Goal: Task Accomplishment & Management: Use online tool/utility

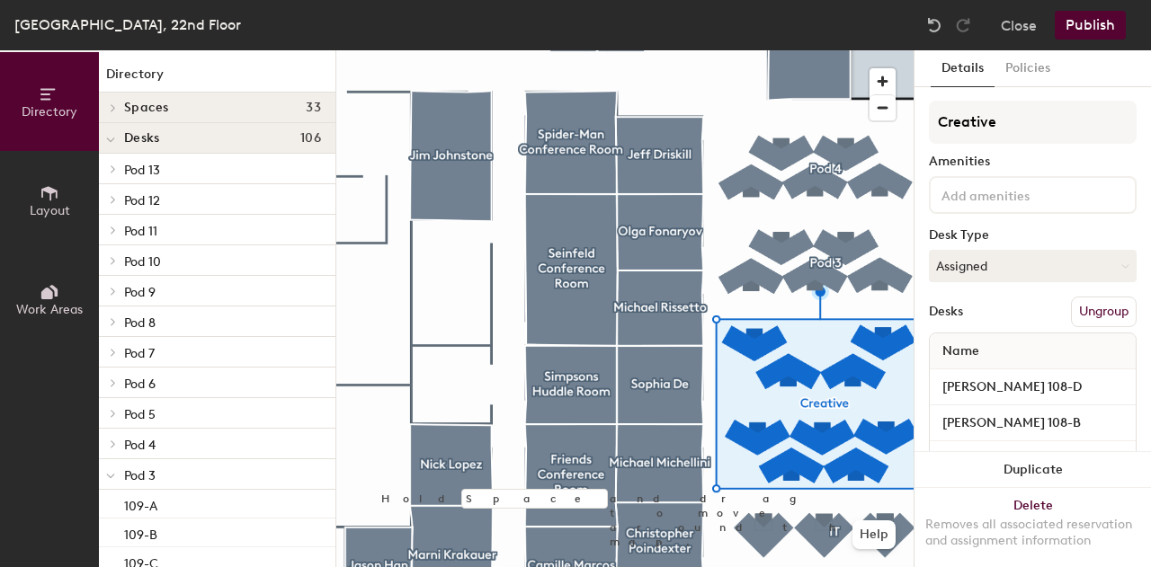
click at [1082, 312] on button "Ungroup" at bounding box center [1104, 312] width 66 height 31
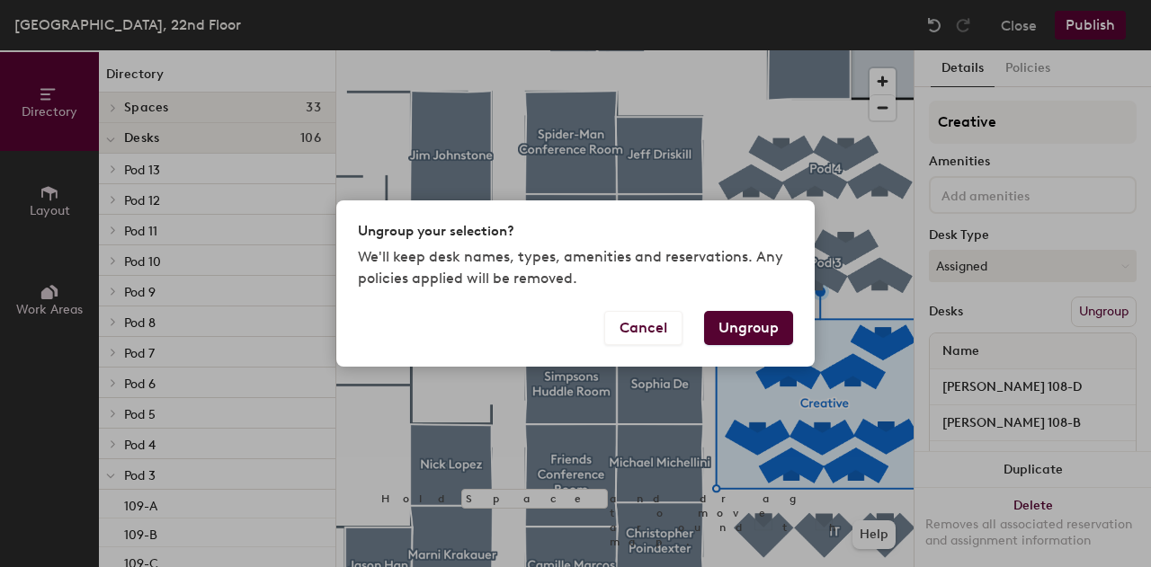
click at [756, 337] on button "Ungroup" at bounding box center [748, 328] width 89 height 34
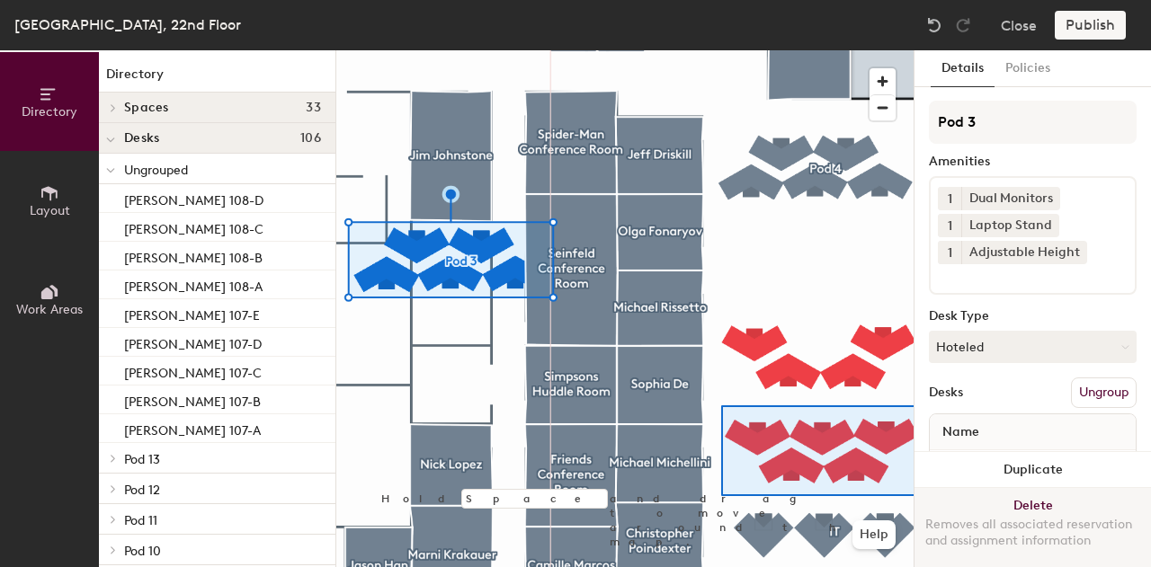
click at [918, 496] on div "Directory Layout Work Areas Directory Spaces 33 [PERSON_NAME] [PERSON_NAME] [PE…" at bounding box center [575, 308] width 1151 height 517
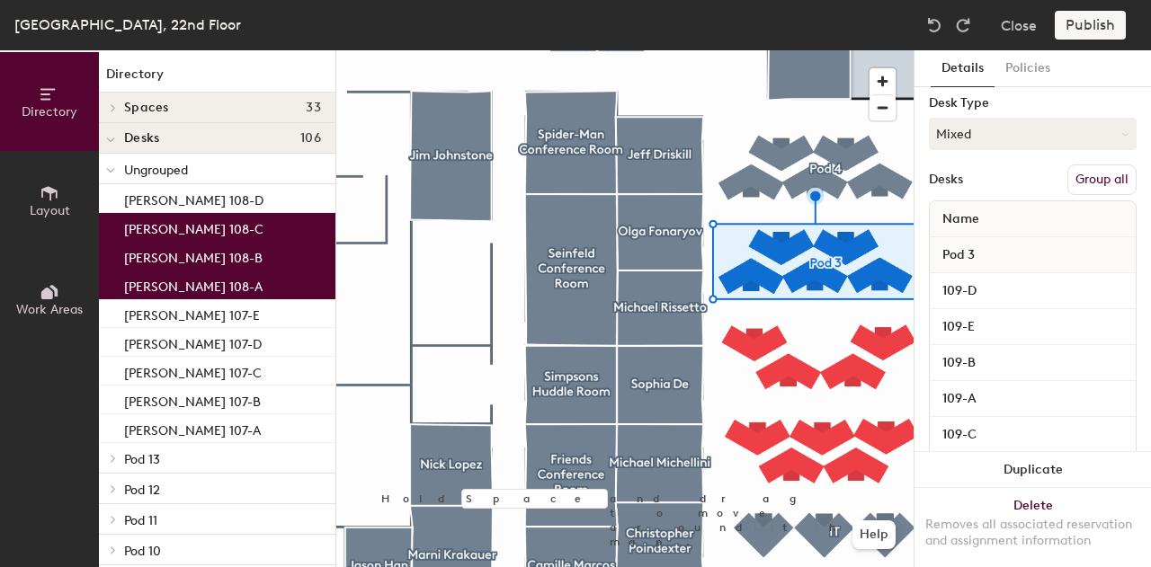
scroll to position [222, 0]
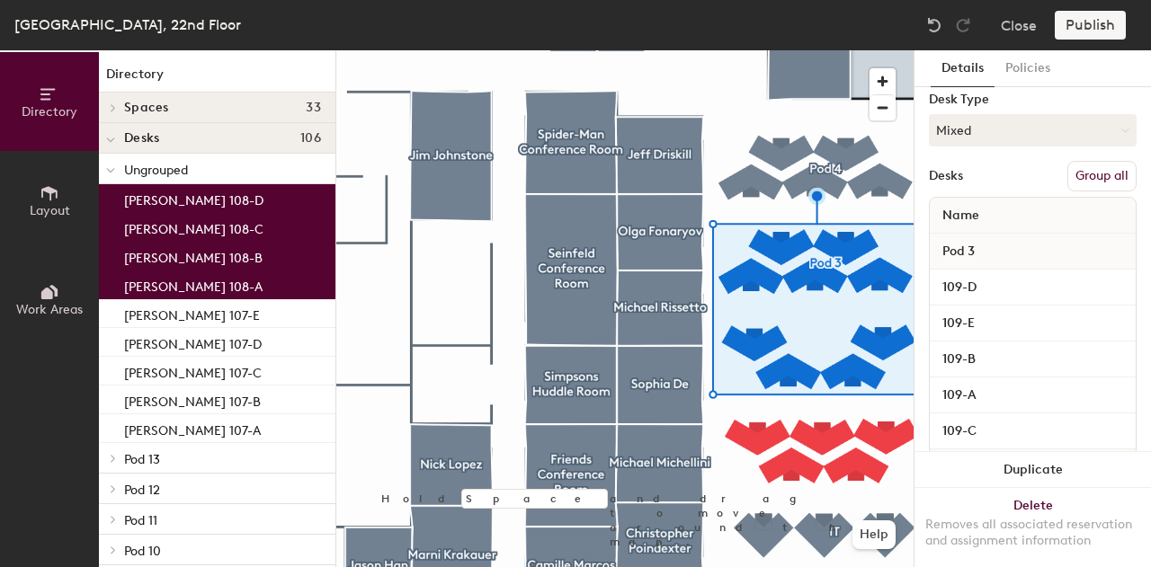
click at [1095, 168] on button "Group all" at bounding box center [1101, 176] width 69 height 31
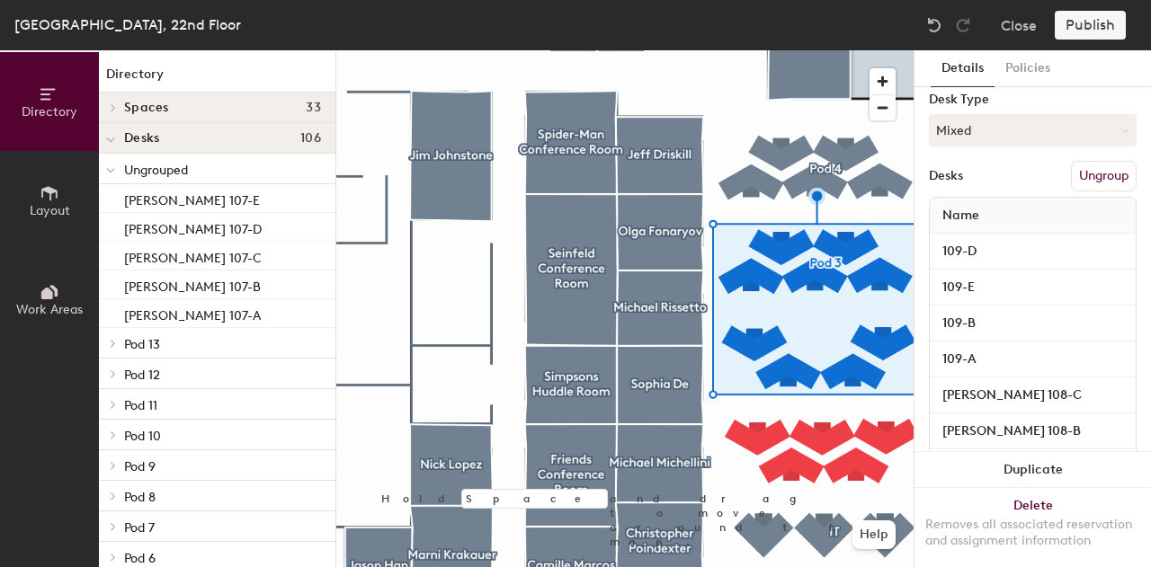
scroll to position [0, 0]
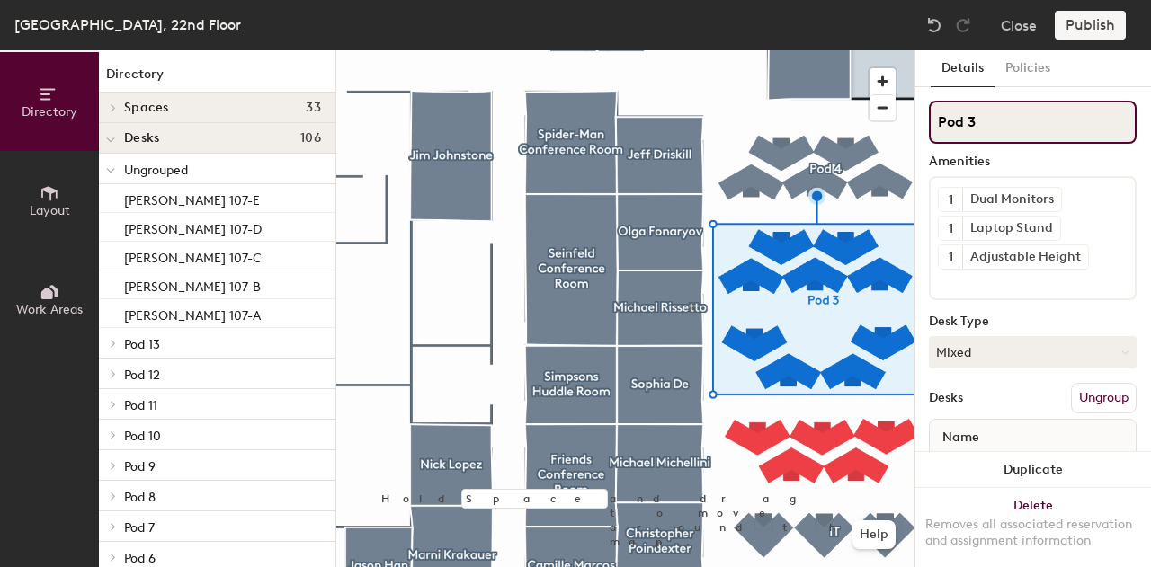
click at [903, 128] on div "Directory Layout Work Areas Directory Spaces 33 [PERSON_NAME] [PERSON_NAME] [PE…" at bounding box center [575, 308] width 1151 height 517
type input "Creative"
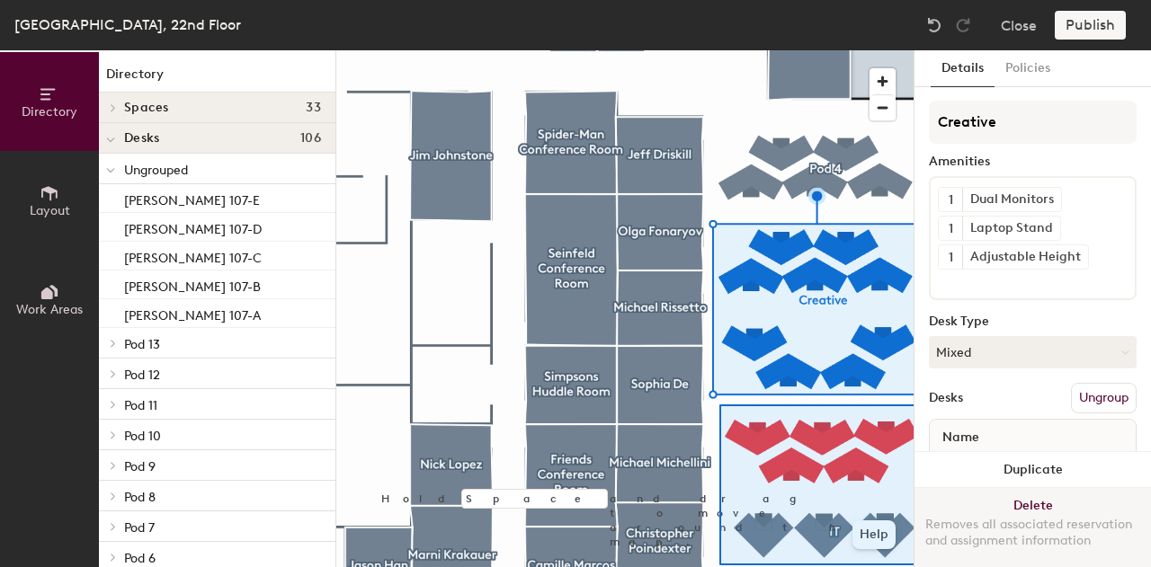
drag, startPoint x: 994, startPoint y: 126, endPoint x: 917, endPoint y: 565, distance: 446.3
click at [917, 565] on div "Directory Layout Work Areas Directory Spaces 33 [PERSON_NAME] [PERSON_NAME] [PE…" at bounding box center [575, 308] width 1151 height 517
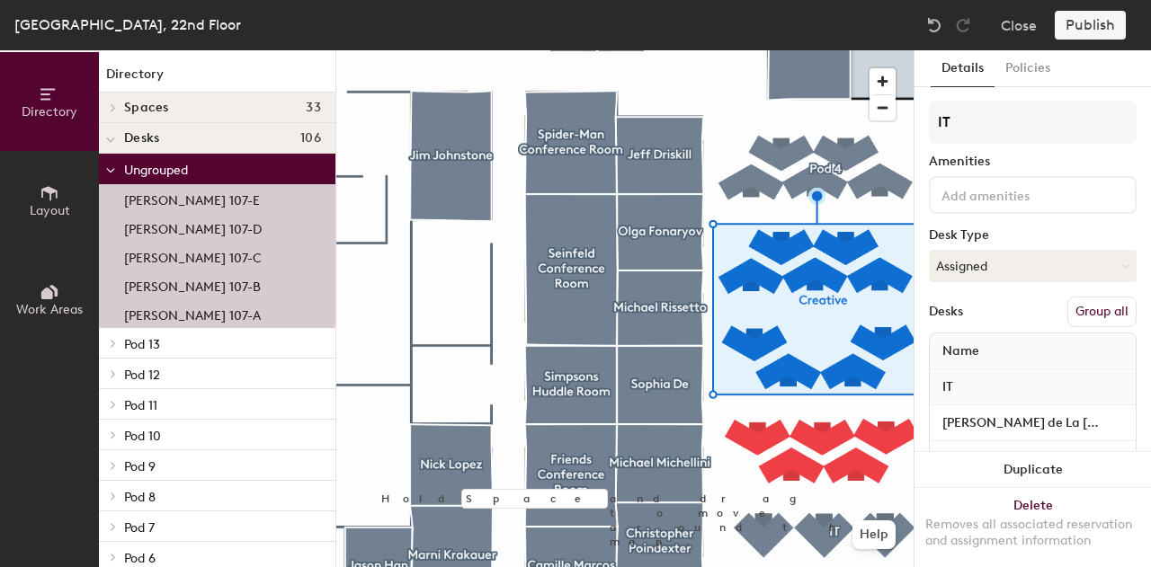
click at [1081, 305] on button "Group all" at bounding box center [1101, 312] width 69 height 31
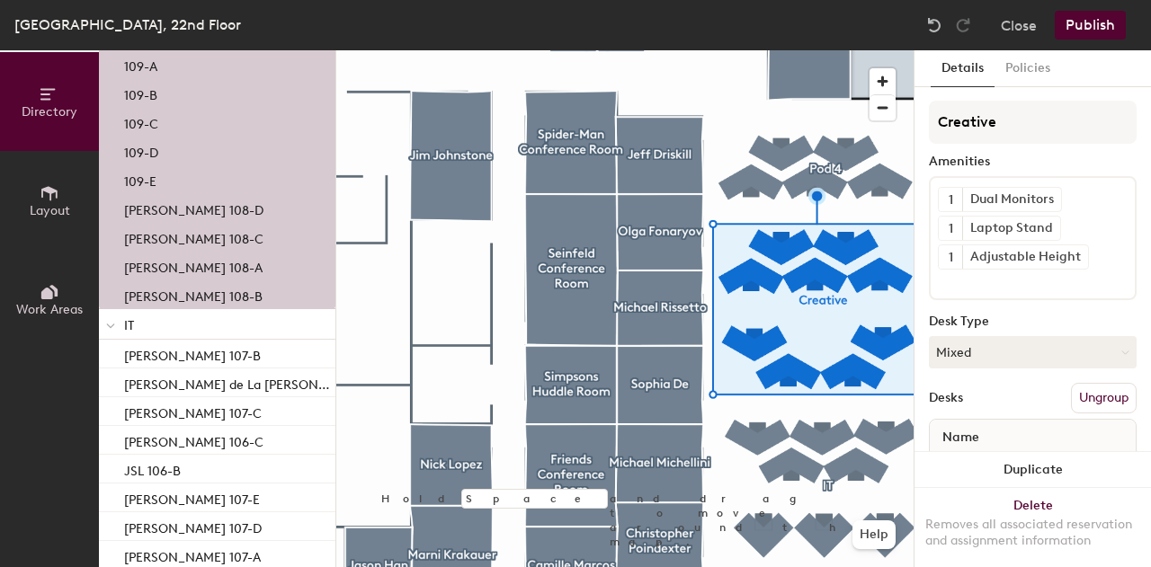
scroll to position [409, 0]
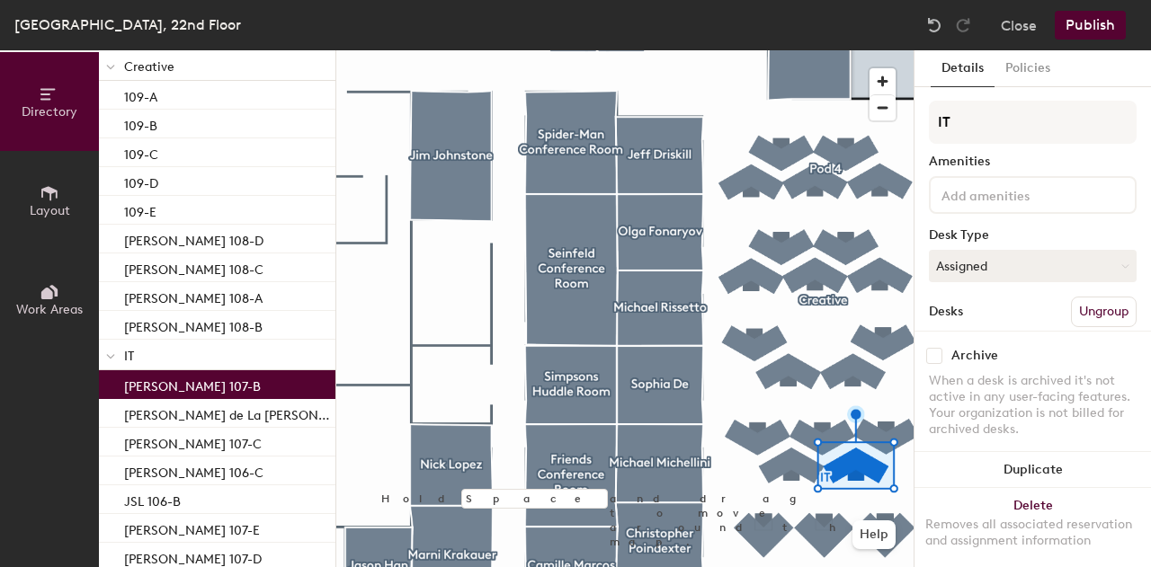
click at [214, 387] on p "[PERSON_NAME] 107-B" at bounding box center [192, 384] width 137 height 21
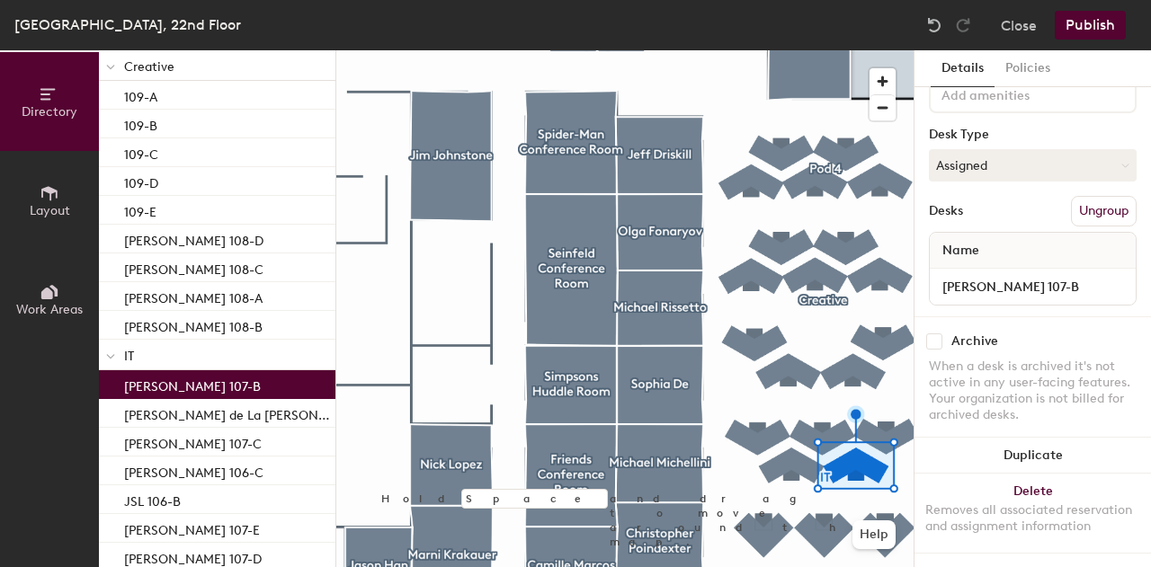
scroll to position [115, 0]
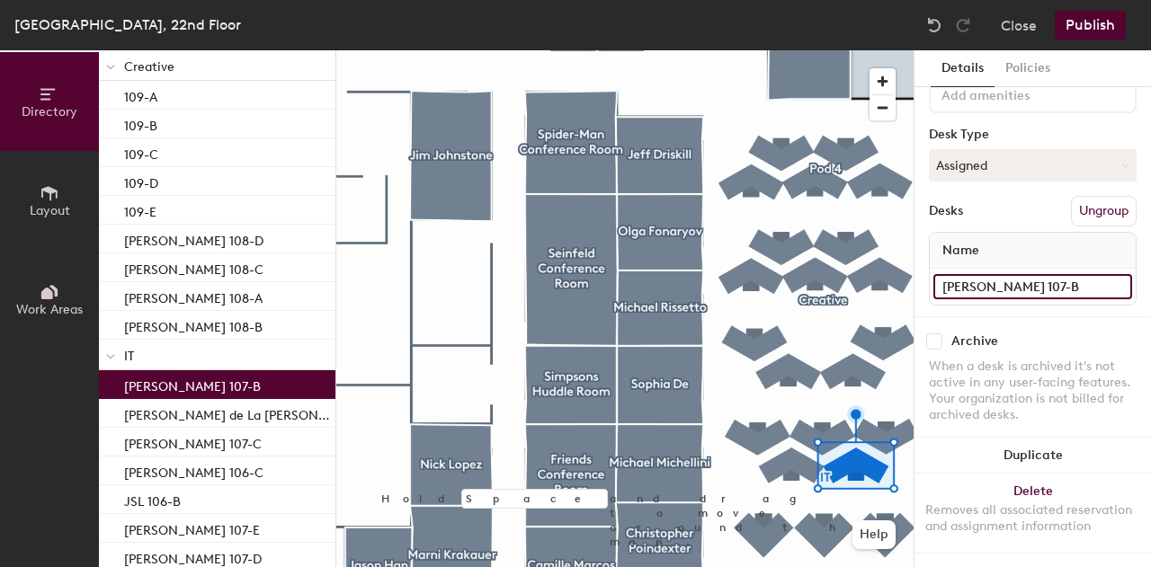
click at [1103, 274] on input "[PERSON_NAME] 107-B" at bounding box center [1032, 286] width 199 height 25
click at [1030, 274] on input "[PERSON_NAME] 107-B" at bounding box center [1032, 286] width 199 height 25
click at [899, 275] on div "Directory Layout Work Areas Directory Spaces 33 [PERSON_NAME] [PERSON_NAME] [PE…" at bounding box center [575, 308] width 1151 height 517
type input "107-B"
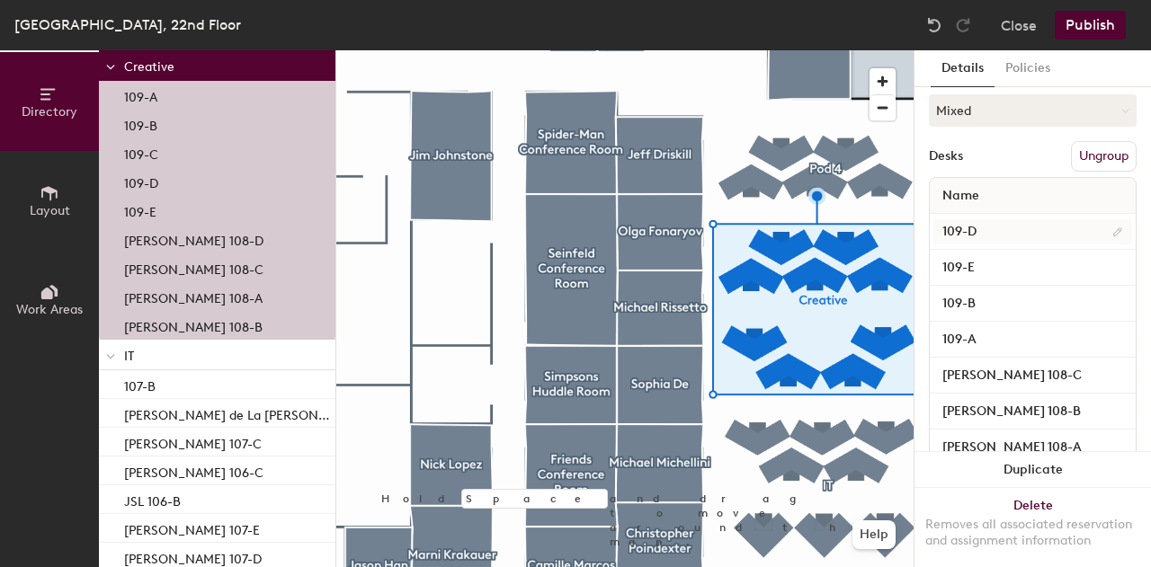
scroll to position [245, 0]
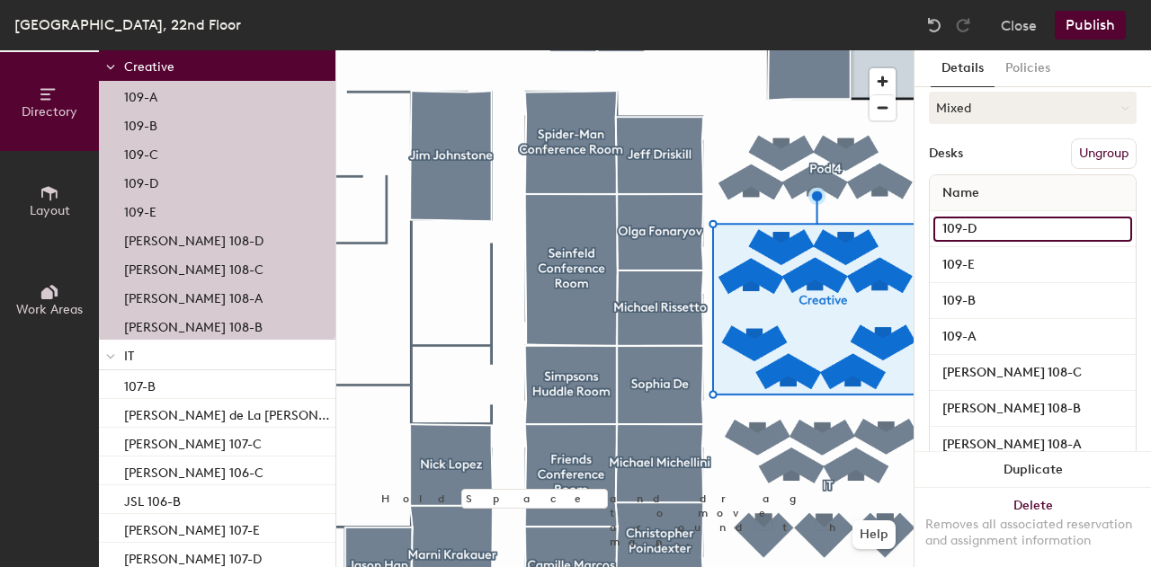
click at [980, 220] on input "109-D" at bounding box center [1032, 229] width 199 height 25
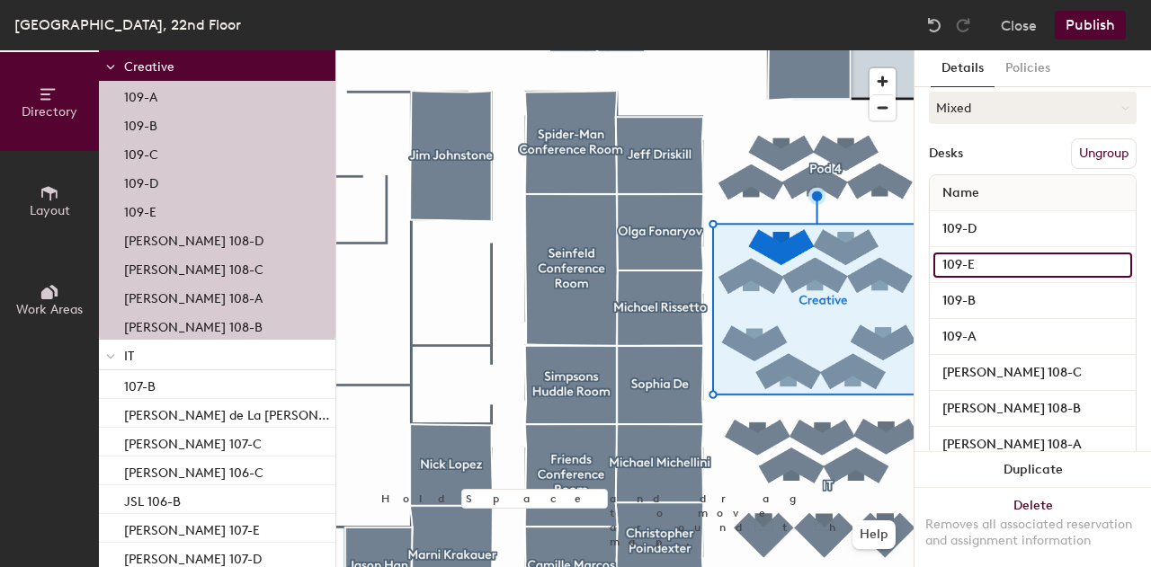
click at [1007, 263] on input "109-E" at bounding box center [1032, 265] width 199 height 25
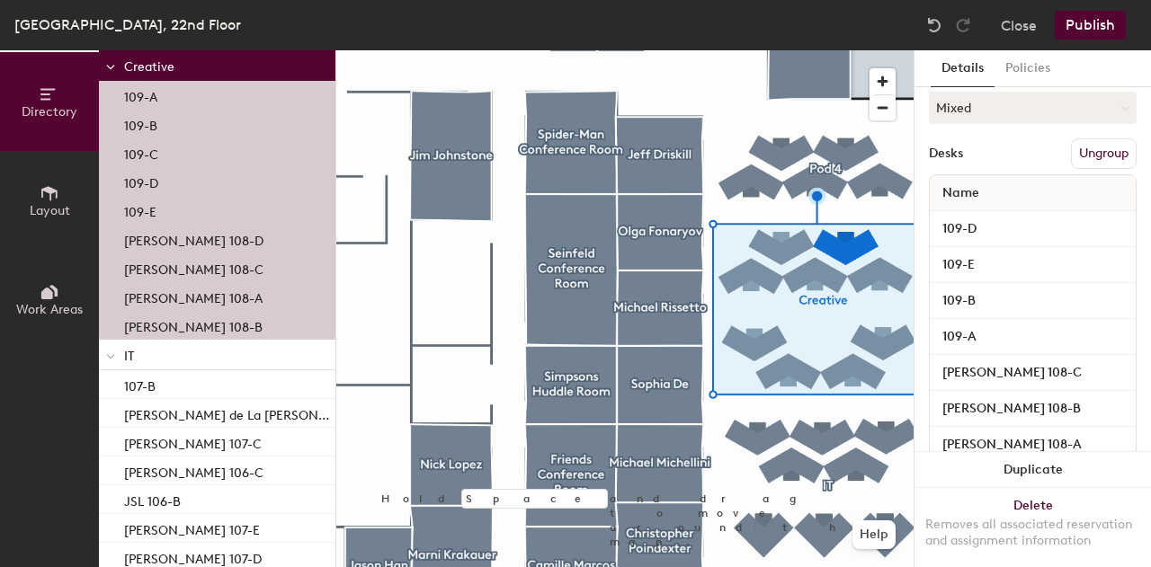
click at [1015, 284] on div "109-B" at bounding box center [1033, 301] width 206 height 36
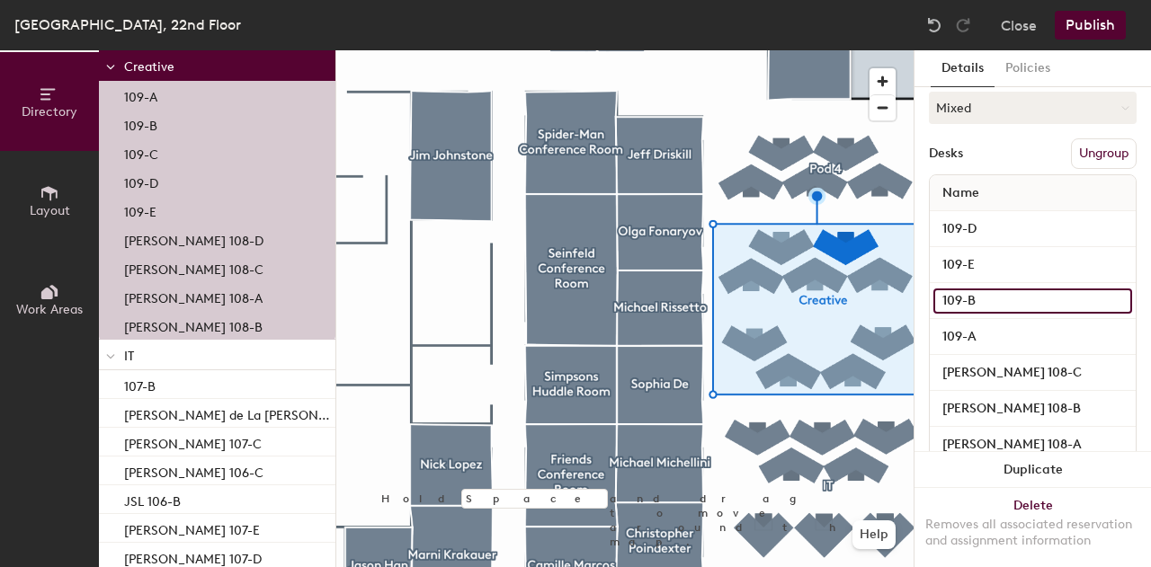
click at [1015, 294] on input "109-B" at bounding box center [1032, 301] width 199 height 25
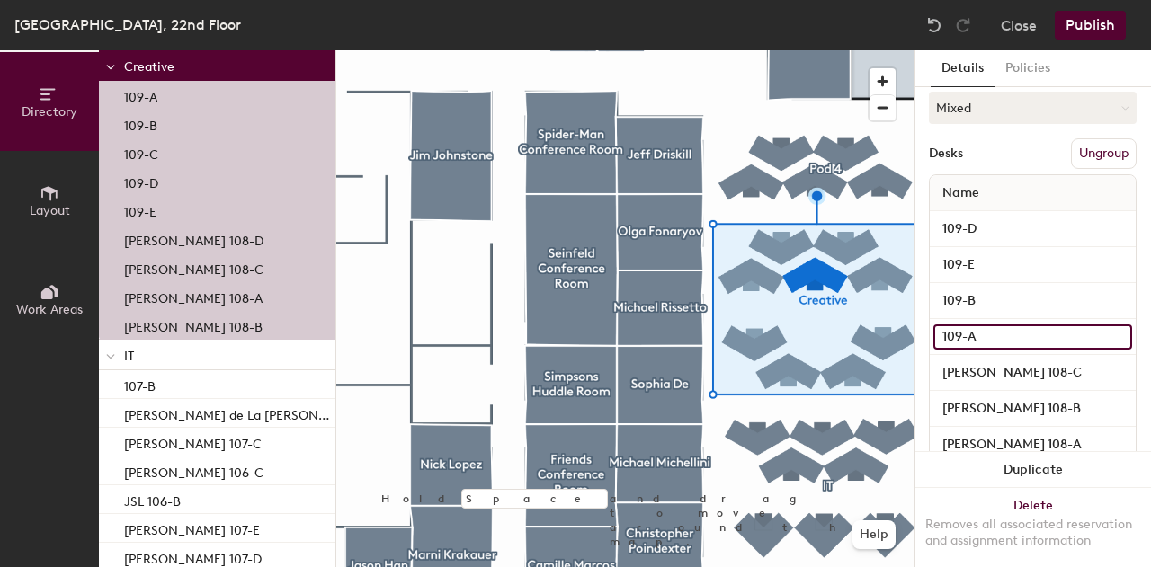
click at [1013, 329] on input "109-A" at bounding box center [1032, 337] width 199 height 25
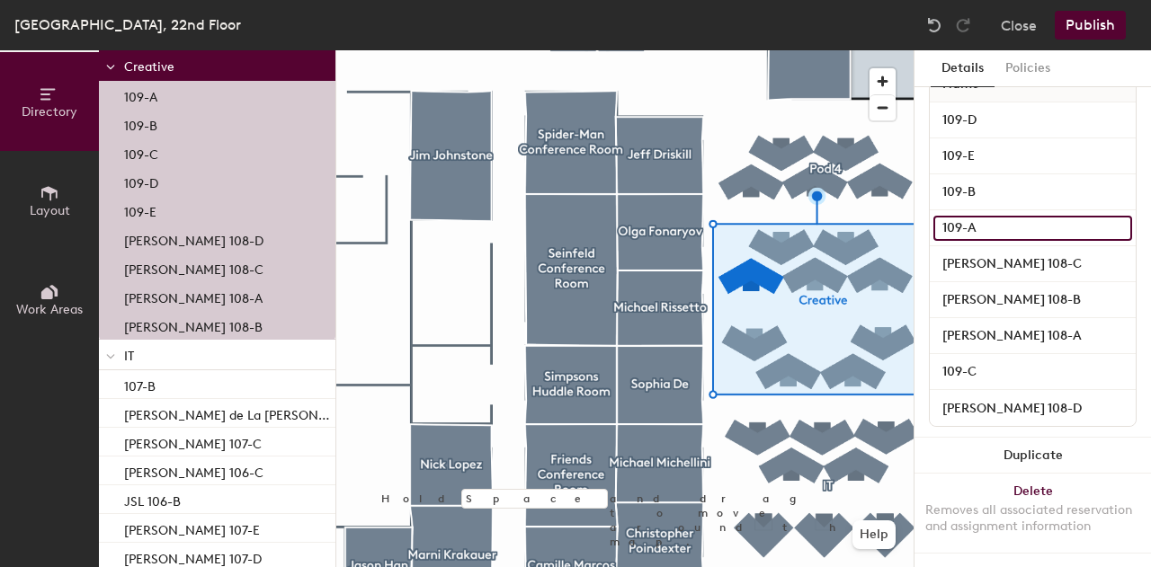
scroll to position [366, 0]
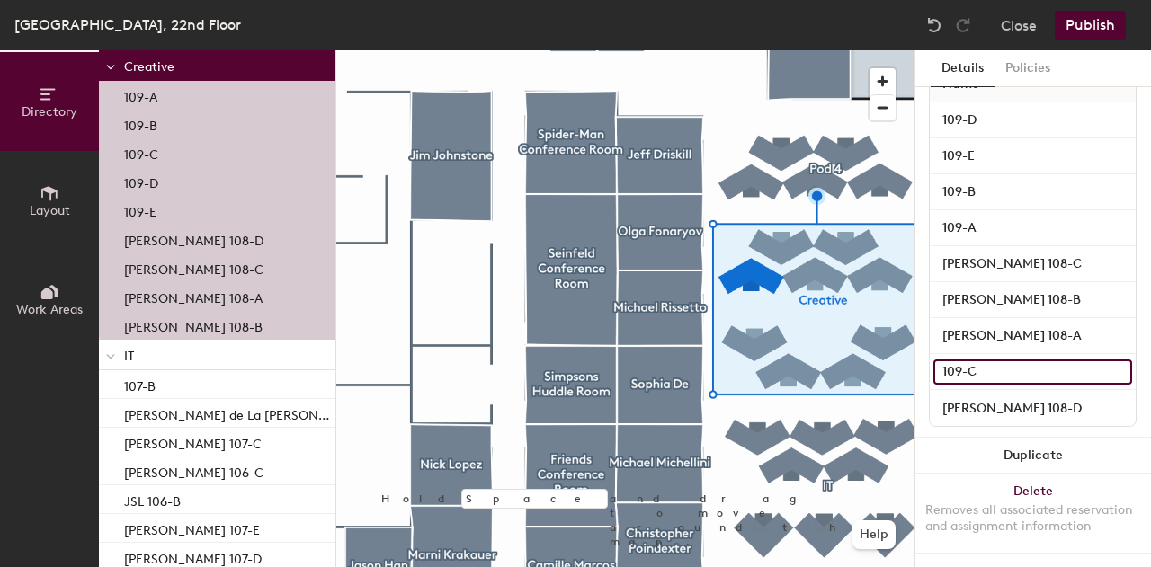
click at [1010, 360] on input "109-C" at bounding box center [1032, 372] width 199 height 25
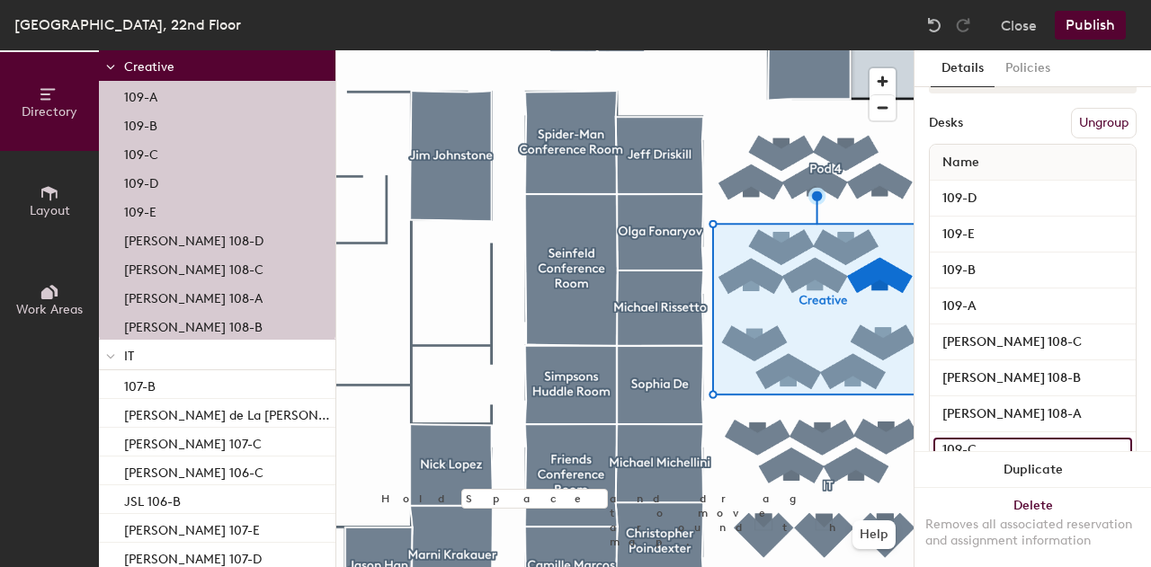
scroll to position [274, 0]
type input "109-C"
click at [1007, 190] on input "109-D" at bounding box center [1032, 199] width 199 height 25
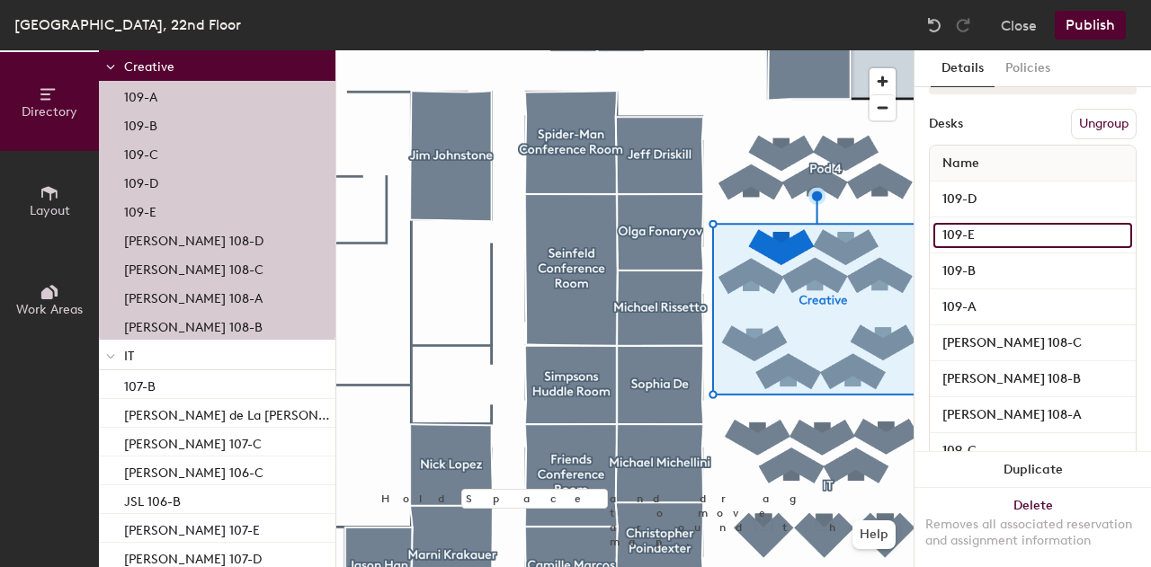
click at [1014, 226] on input "109-E" at bounding box center [1032, 235] width 199 height 25
click at [1014, 231] on input "109-E" at bounding box center [1032, 235] width 199 height 25
type input "[PERSON_NAME] 109-E"
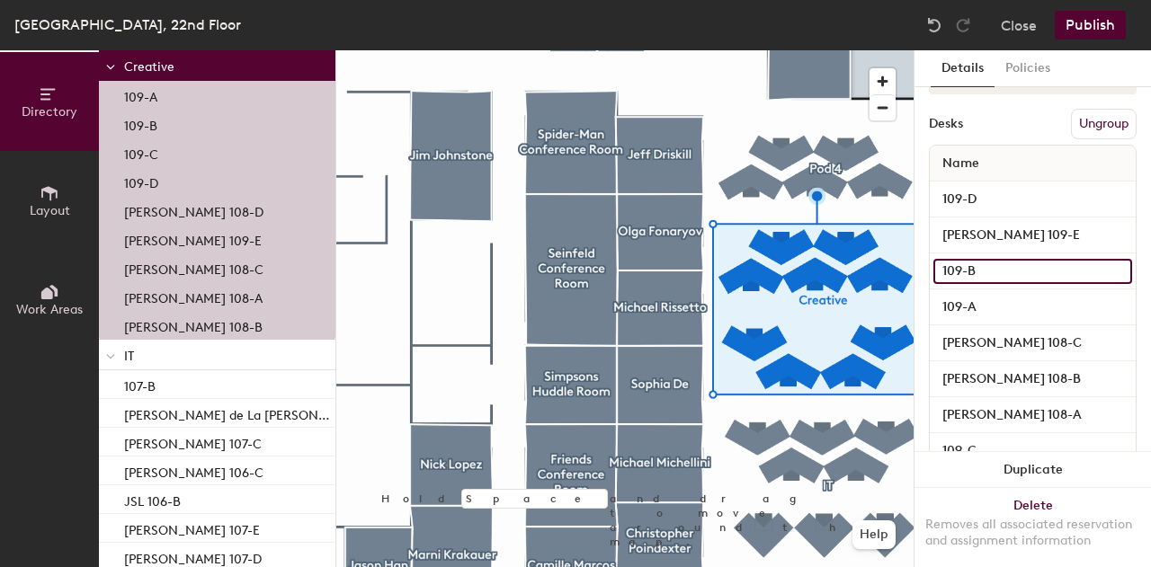
click at [1002, 270] on input "109-B" at bounding box center [1032, 271] width 199 height 25
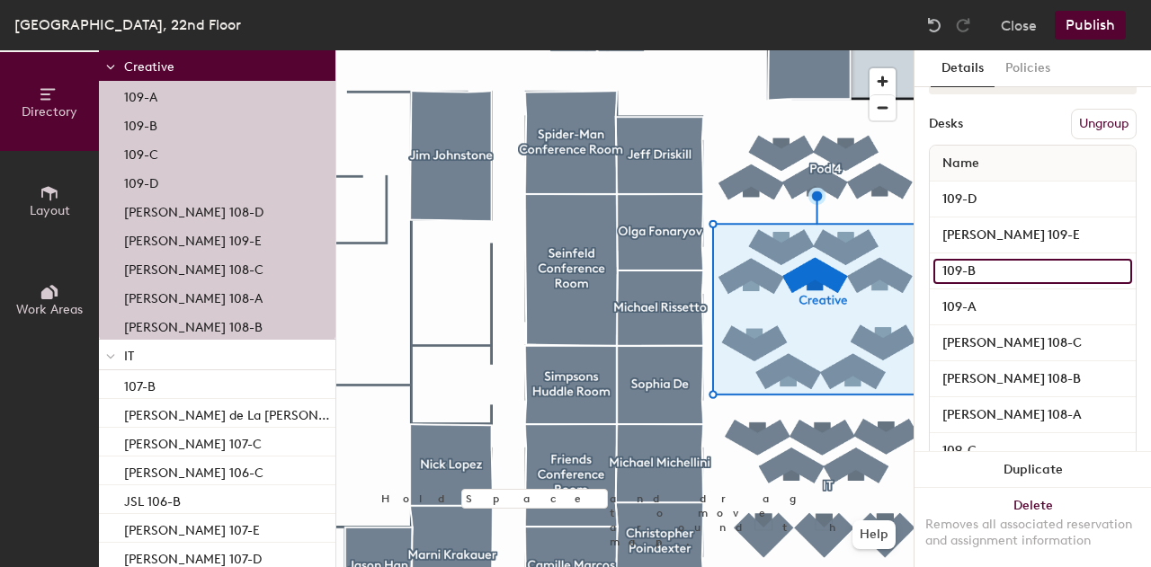
click at [1002, 270] on input "109-B" at bounding box center [1032, 271] width 199 height 25
type input "109-B [PERSON_NAME]"
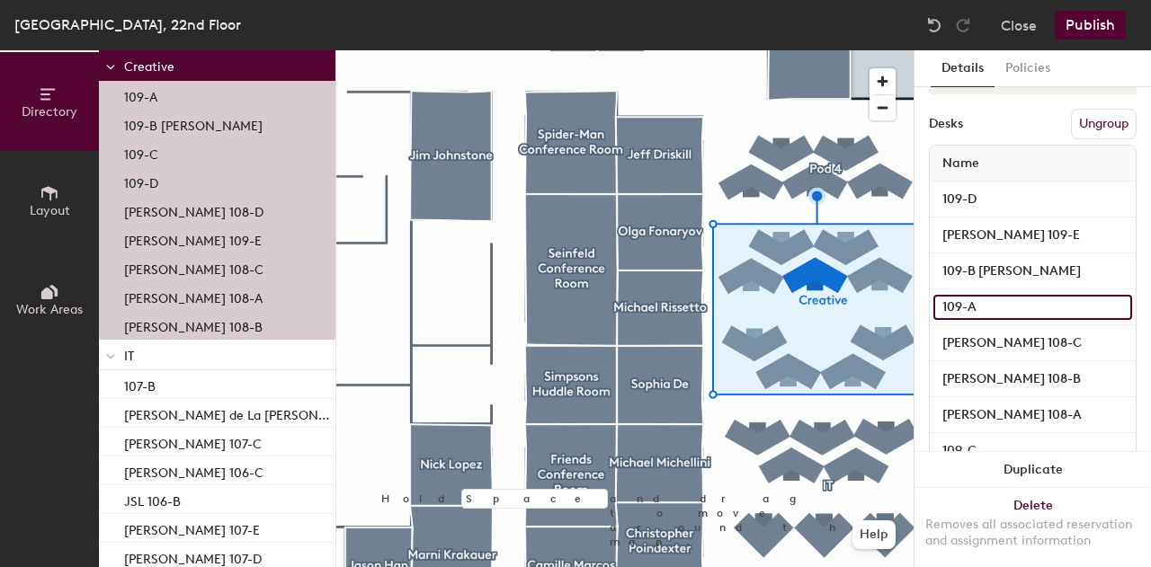
click at [1000, 304] on input "109-A" at bounding box center [1032, 307] width 199 height 25
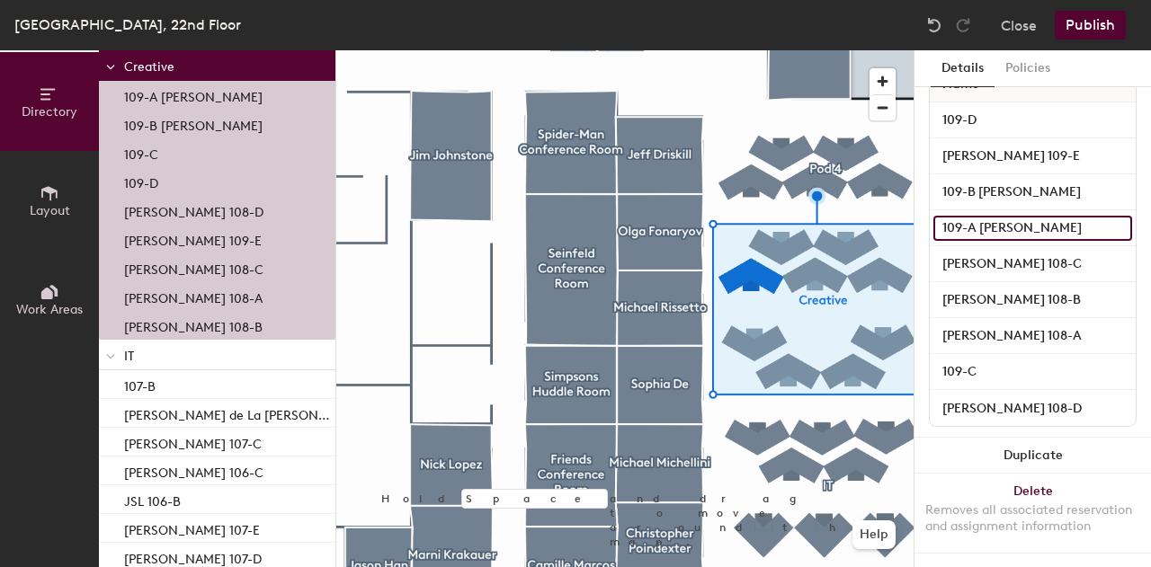
scroll to position [366, 0]
type input "109-A [PERSON_NAME]"
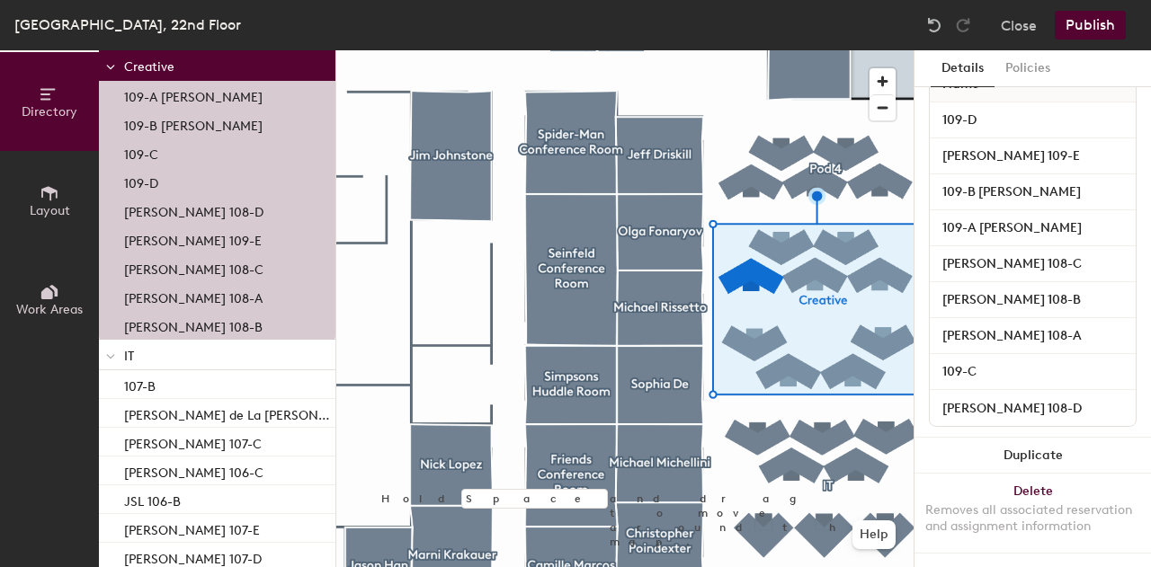
click at [1001, 354] on div "109-C" at bounding box center [1033, 372] width 206 height 36
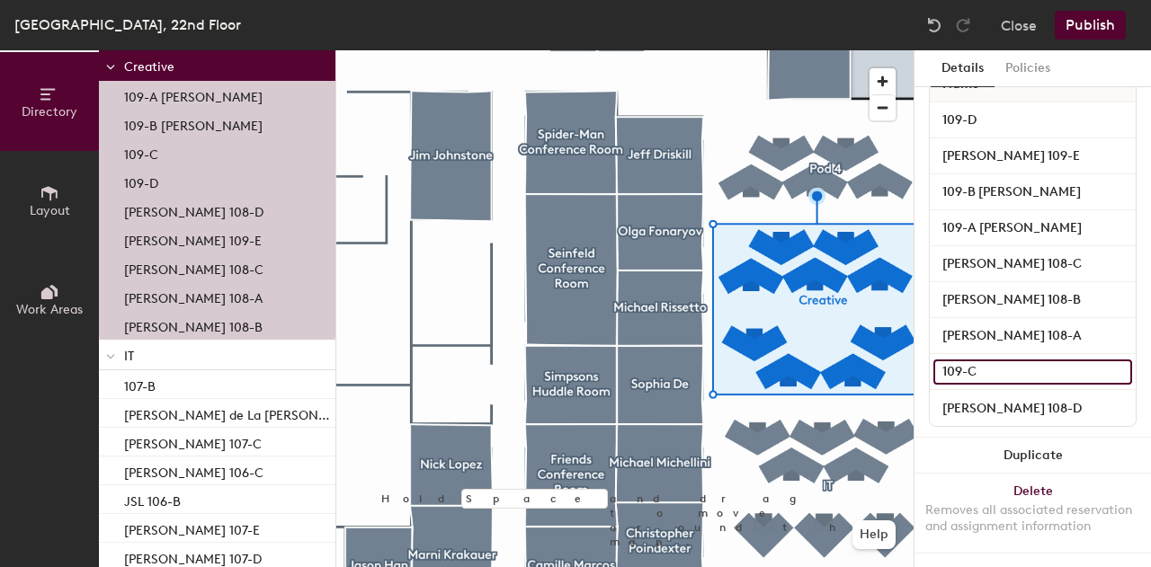
click at [999, 360] on input "109-C" at bounding box center [1032, 372] width 199 height 25
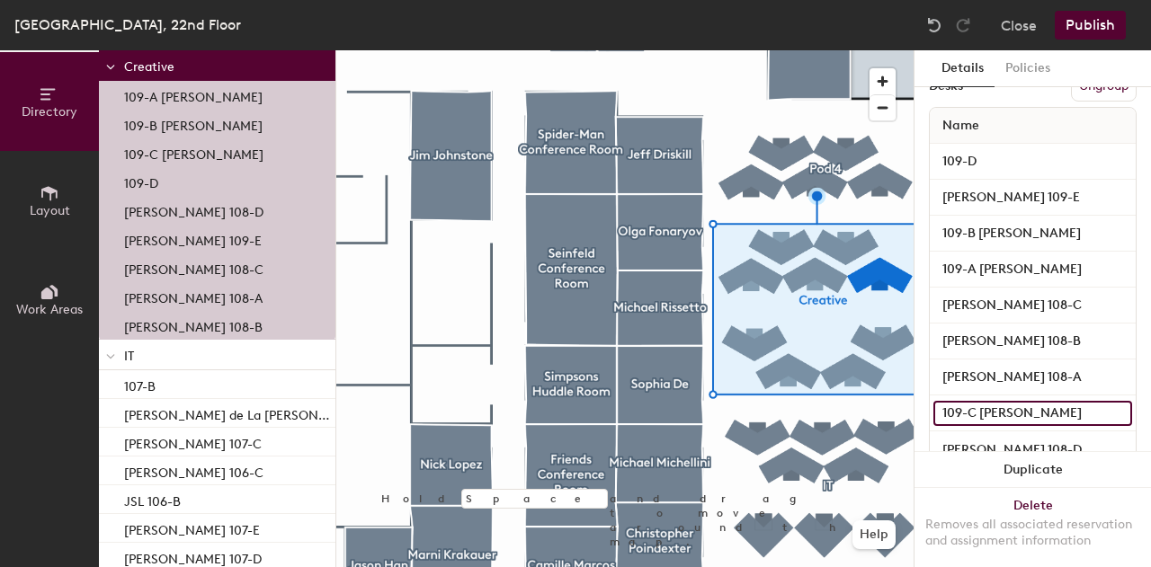
scroll to position [306, 0]
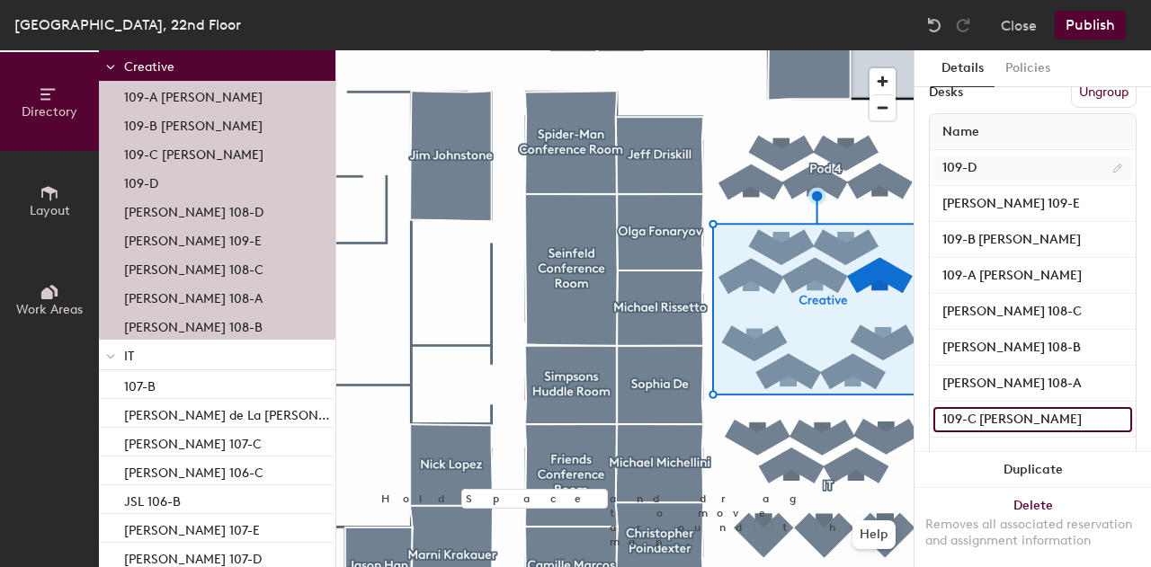
type input "109-C [PERSON_NAME]"
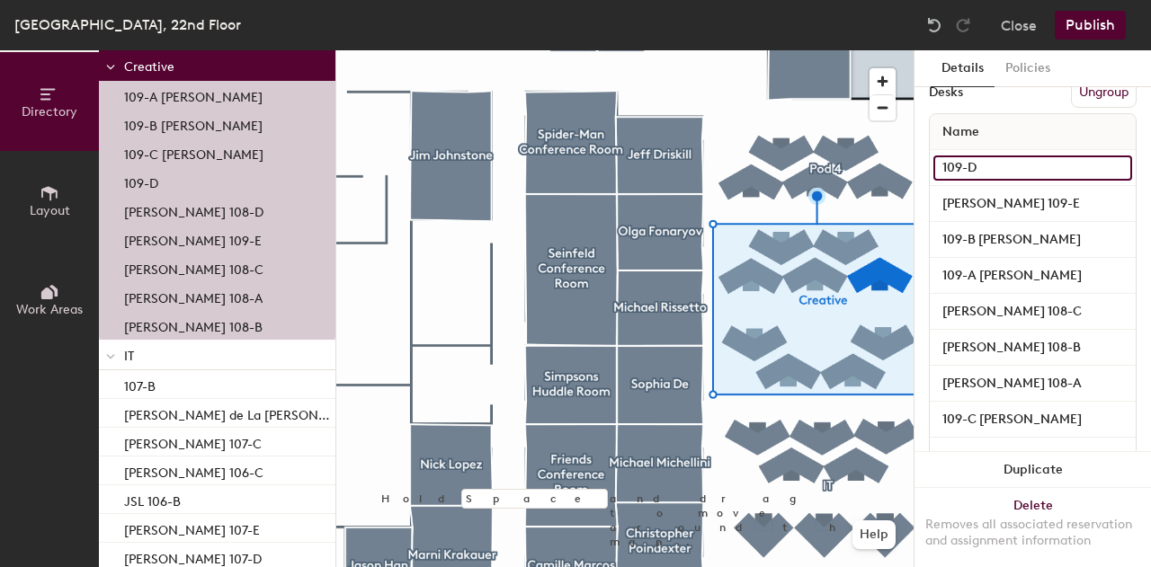
click at [1001, 160] on input "109-D" at bounding box center [1032, 168] width 199 height 25
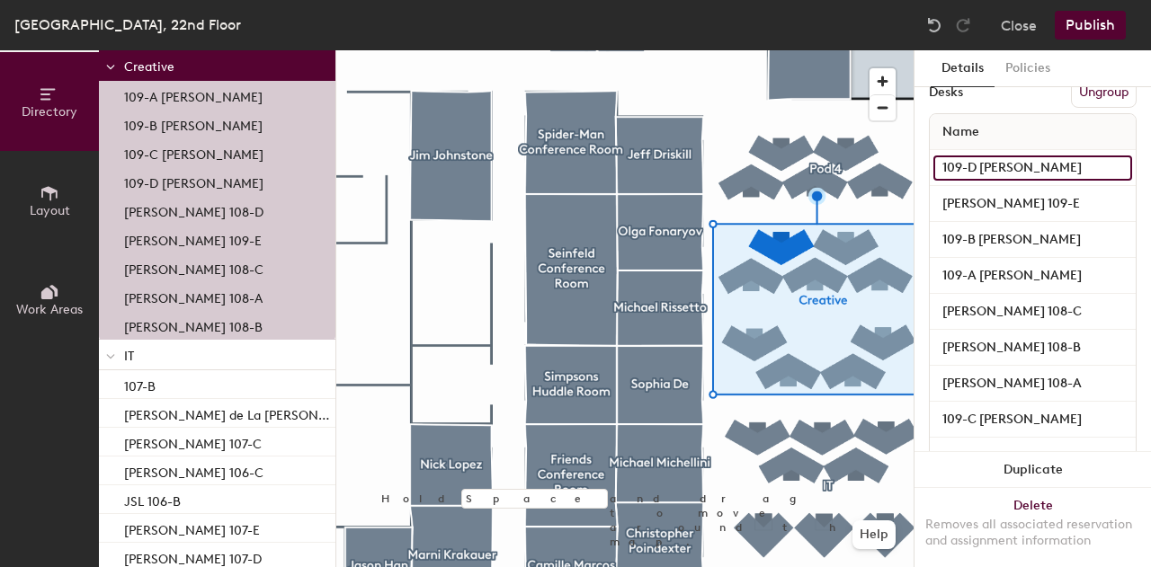
type input "109-D [PERSON_NAME]"
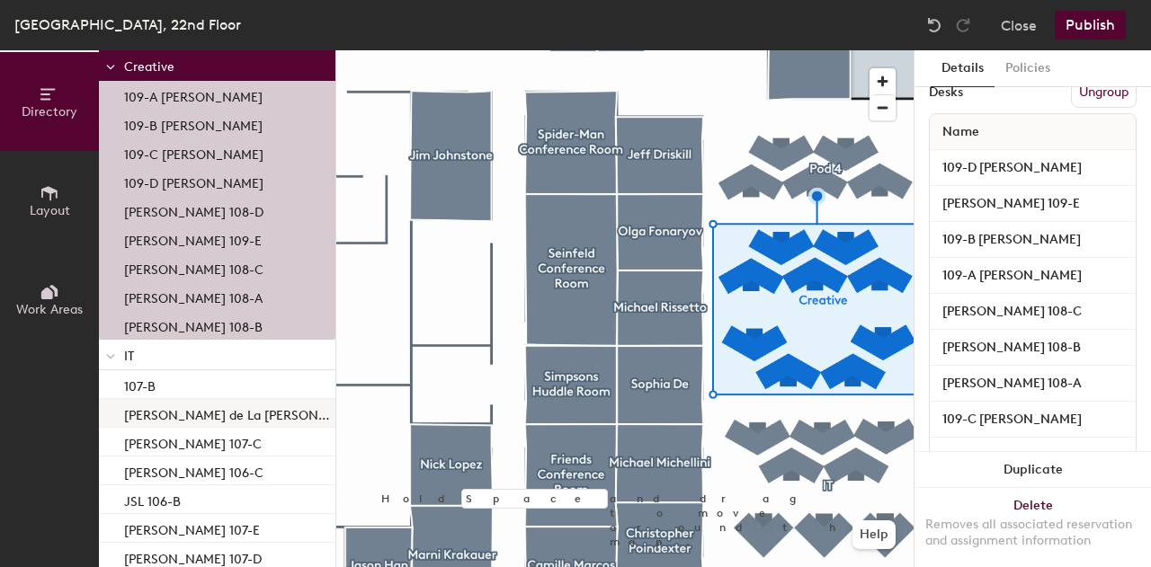
click at [231, 421] on p "[PERSON_NAME] de La [PERSON_NAME] 106-A" at bounding box center [228, 413] width 208 height 21
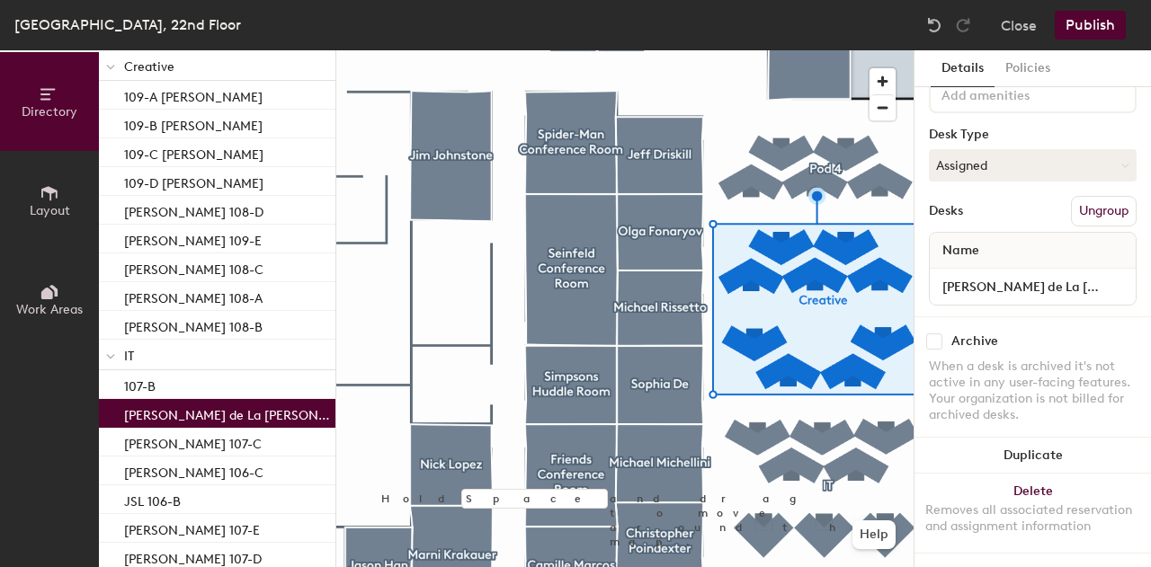
scroll to position [115, 0]
click at [223, 449] on p "[PERSON_NAME] 107-C" at bounding box center [193, 441] width 138 height 21
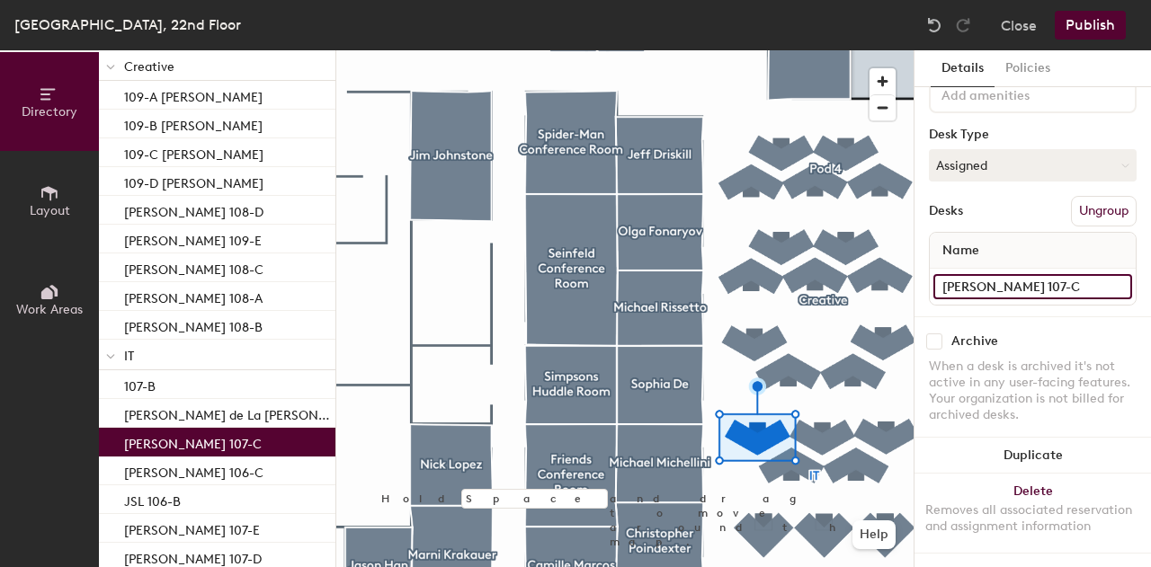
click at [1016, 274] on input "[PERSON_NAME] 107-C" at bounding box center [1032, 286] width 199 height 25
click at [1015, 274] on input "[PERSON_NAME] 107-C" at bounding box center [1032, 286] width 199 height 25
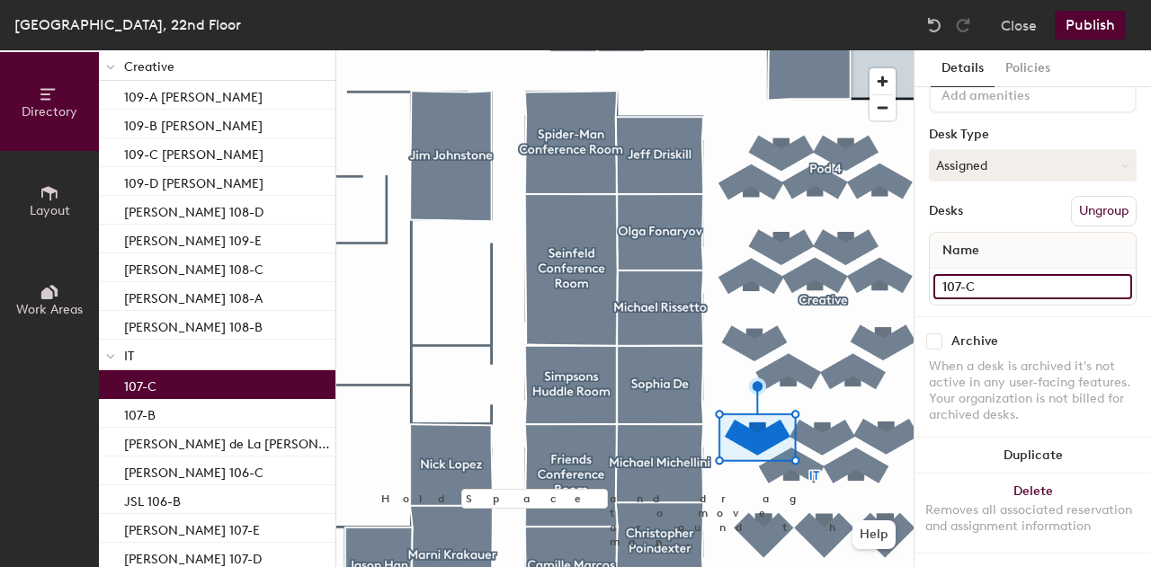
type input "107-C"
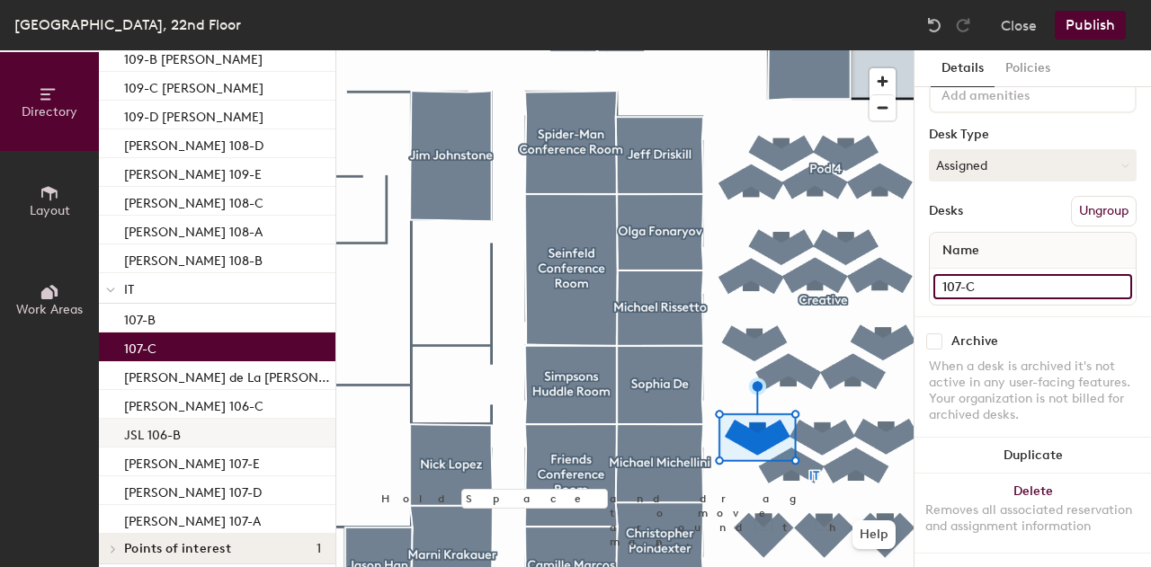
scroll to position [479, 0]
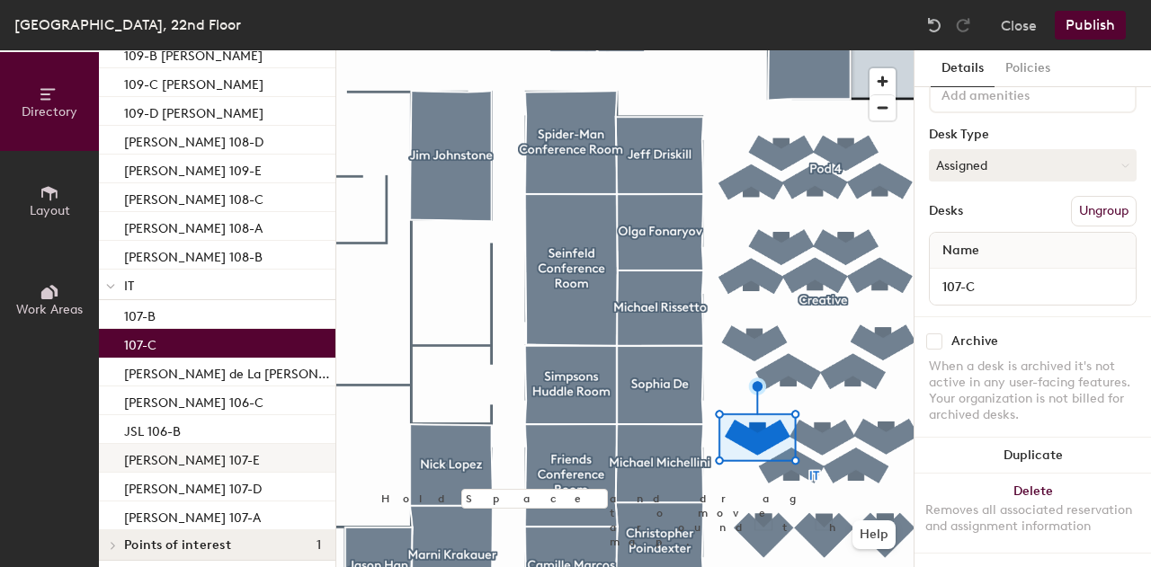
click at [243, 461] on div "[PERSON_NAME] 107-E" at bounding box center [217, 458] width 236 height 29
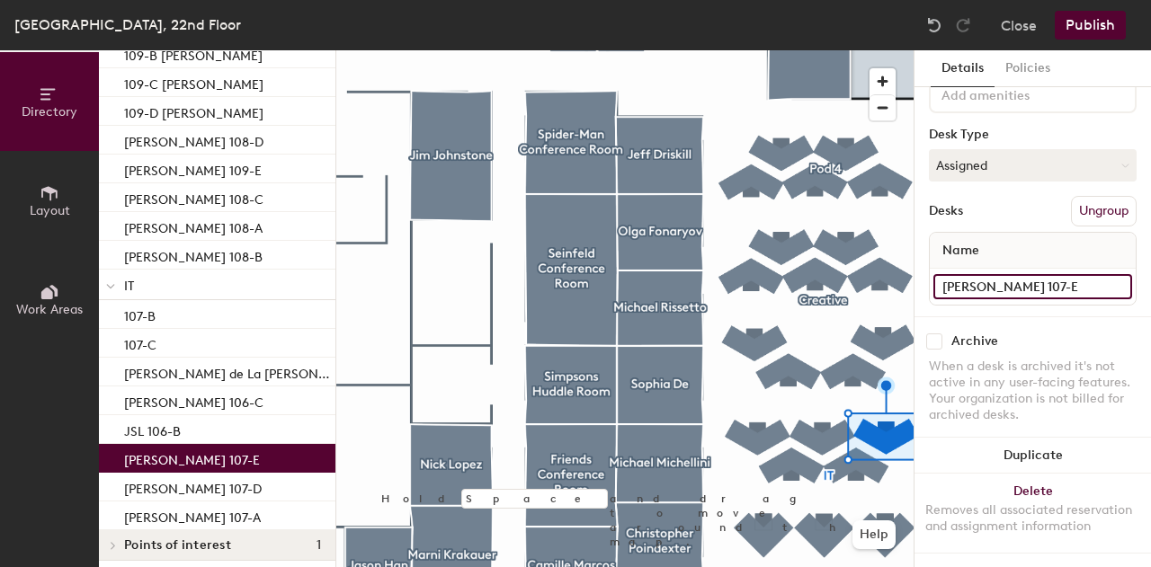
click at [1019, 274] on input "[PERSON_NAME] 107-E" at bounding box center [1032, 286] width 199 height 25
click at [1022, 274] on input "[PERSON_NAME] 107-E" at bounding box center [1032, 286] width 199 height 25
type input "107-E"
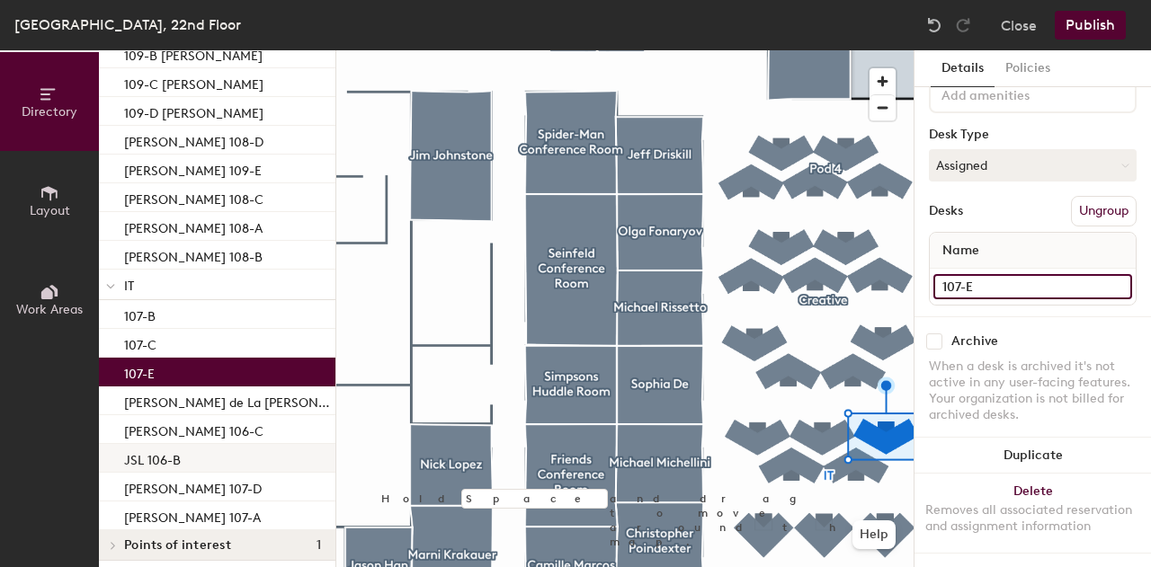
scroll to position [486, 0]
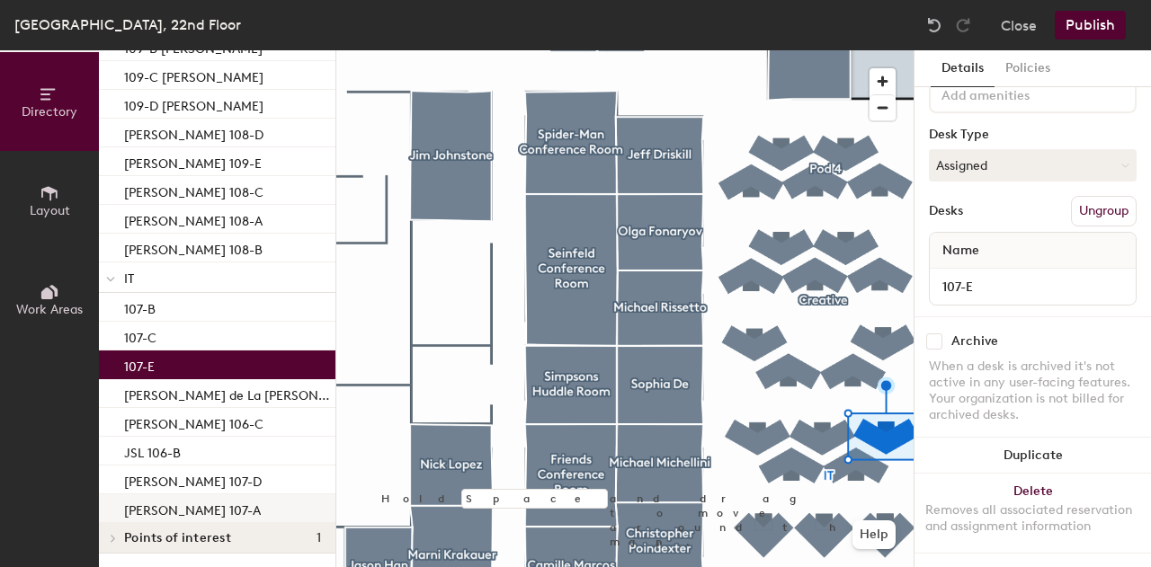
click at [245, 503] on div "[PERSON_NAME] 107-A" at bounding box center [217, 508] width 236 height 29
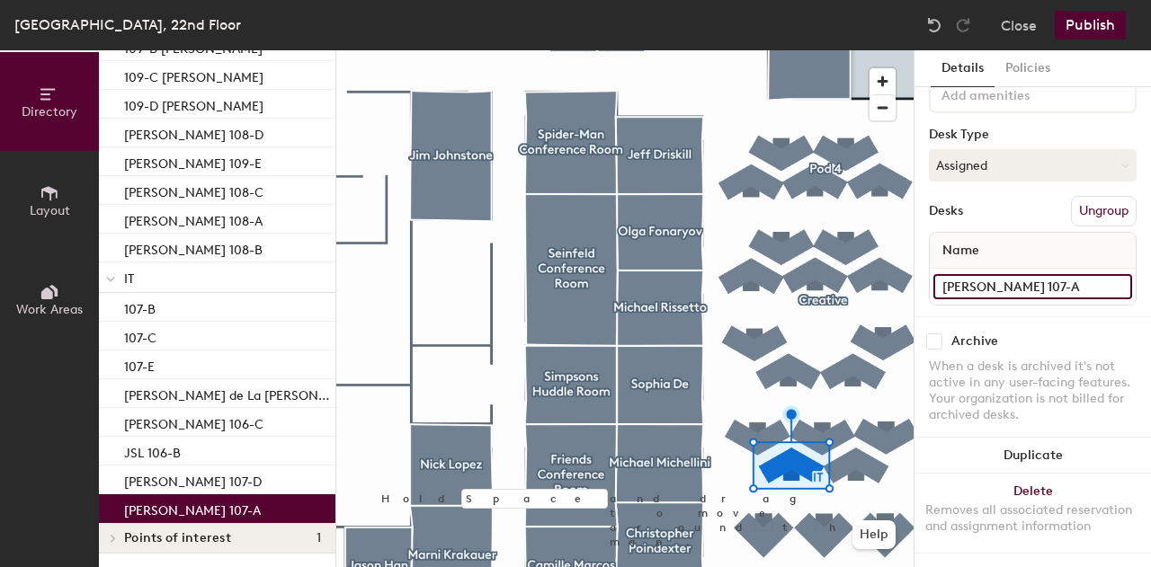
click at [1001, 274] on input "[PERSON_NAME] 107-A" at bounding box center [1032, 286] width 199 height 25
click at [1013, 274] on input "[PERSON_NAME] 107-A" at bounding box center [1032, 286] width 199 height 25
type input "107-A"
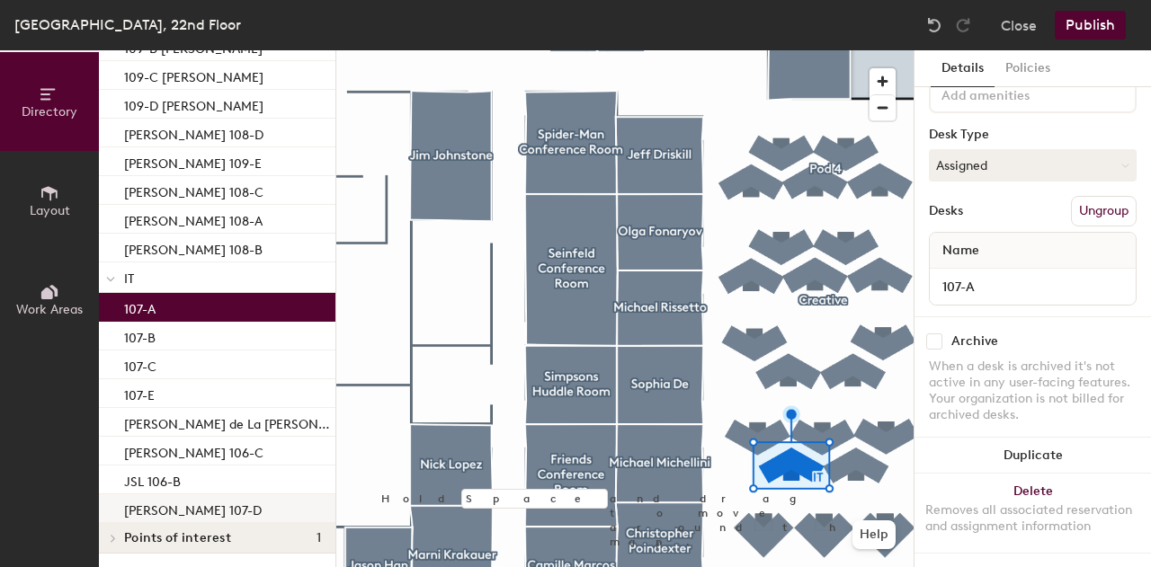
click at [237, 510] on p "[PERSON_NAME] 107-D" at bounding box center [193, 508] width 138 height 21
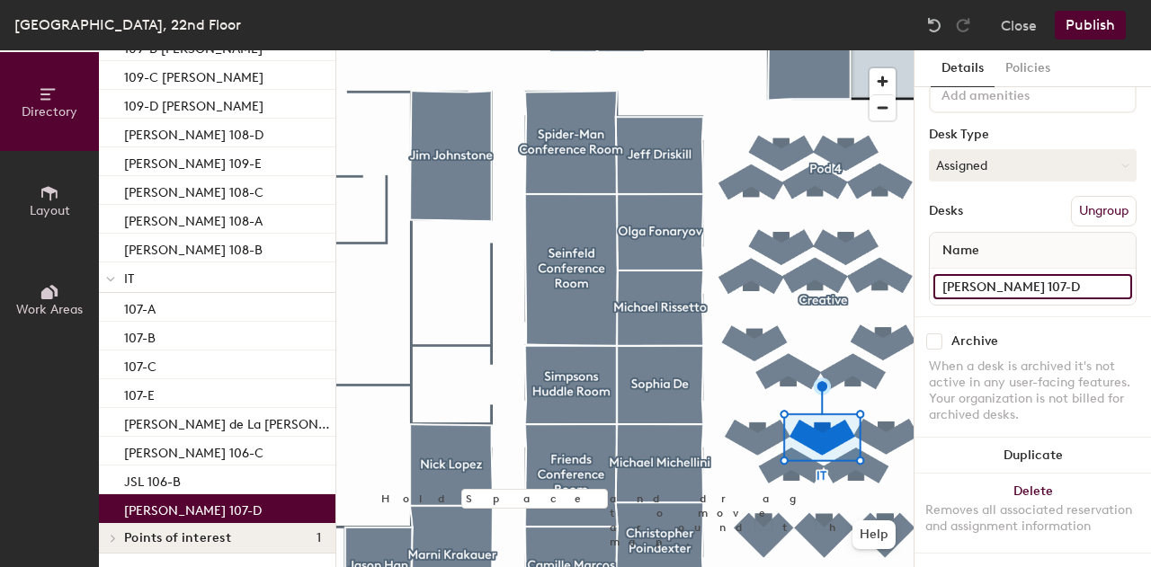
click at [1036, 274] on input "[PERSON_NAME] 107-D" at bounding box center [1032, 286] width 199 height 25
click at [1044, 274] on input "[PERSON_NAME] 107-D" at bounding box center [1032, 286] width 199 height 25
click at [883, 281] on div "Directory Layout Work Areas Directory Spaces 33 [PERSON_NAME] [PERSON_NAME] [PE…" at bounding box center [575, 308] width 1151 height 517
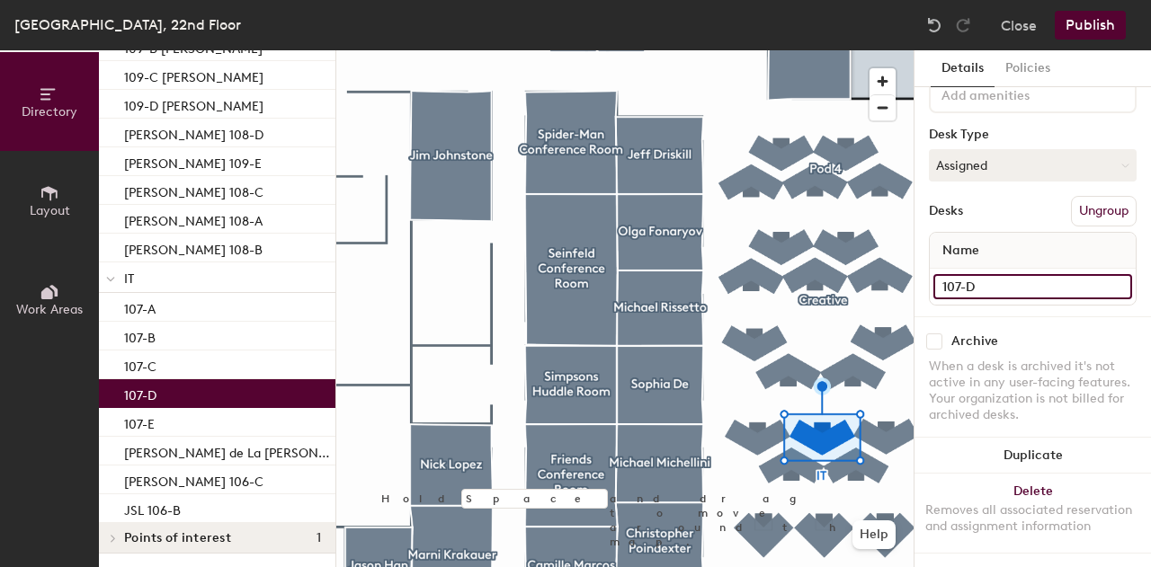
type input "107-D"
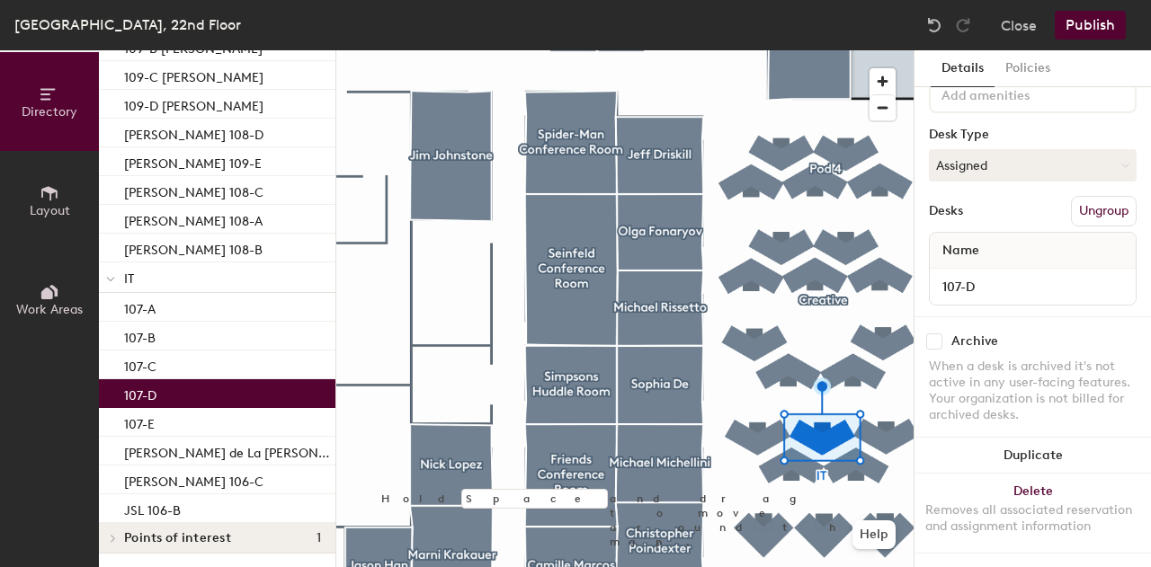
scroll to position [0, 0]
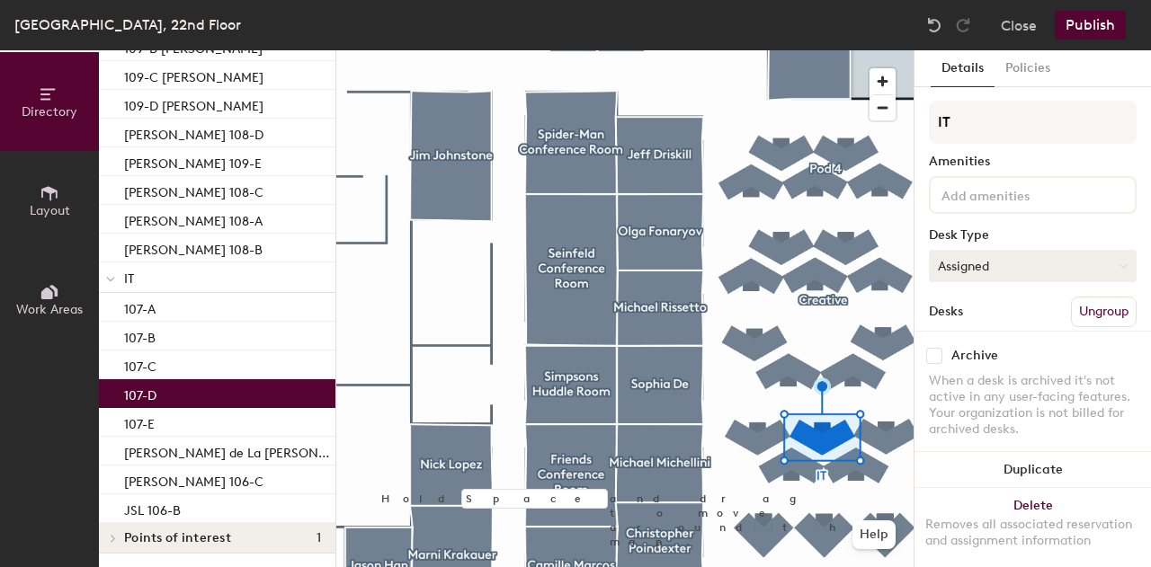
click at [1018, 272] on button "Assigned" at bounding box center [1033, 266] width 208 height 32
click at [987, 377] on div "Hoteled" at bounding box center [1020, 375] width 180 height 27
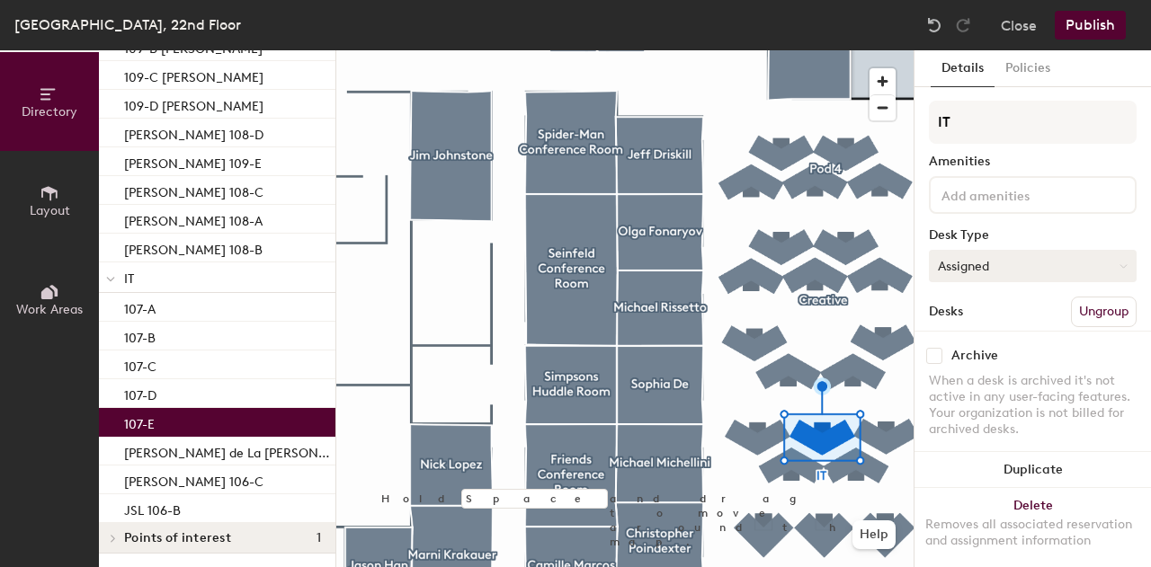
click at [1000, 270] on button "Assigned" at bounding box center [1033, 266] width 208 height 32
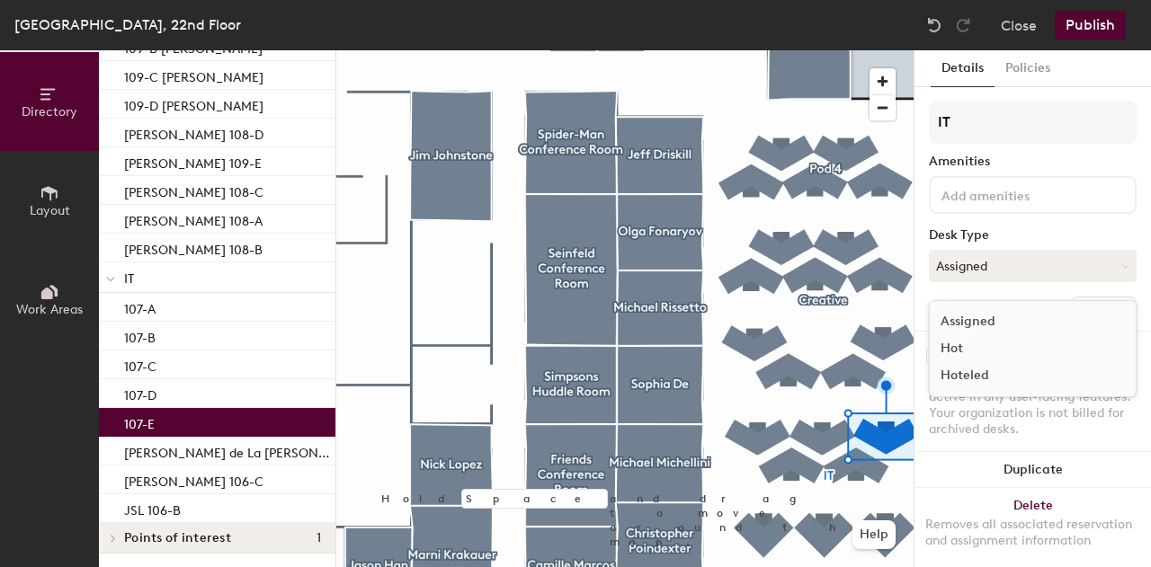
click at [986, 372] on div "Hoteled" at bounding box center [1020, 375] width 180 height 27
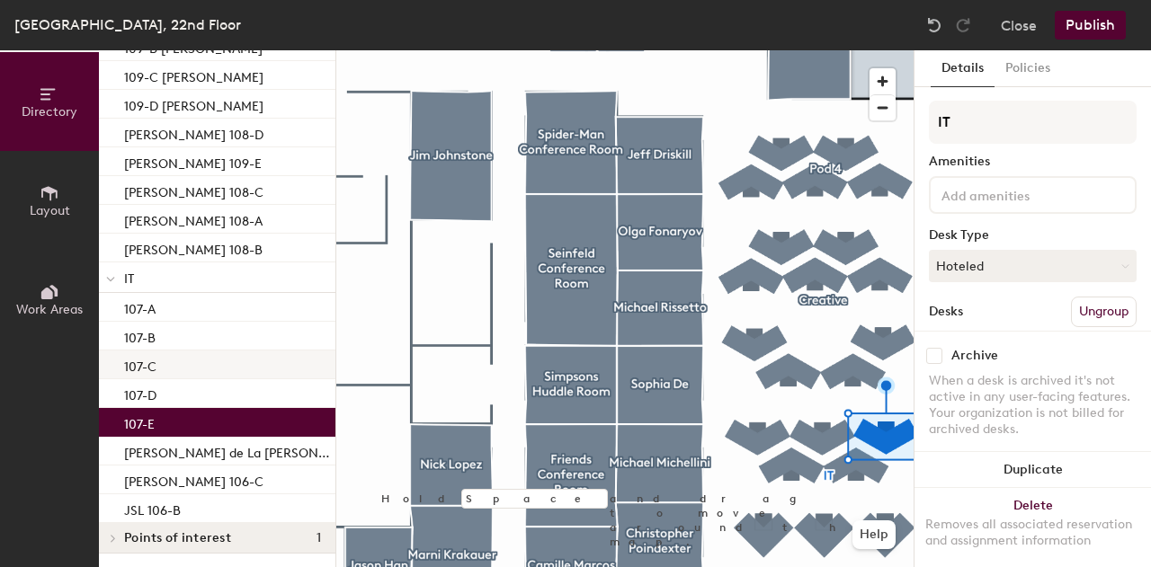
click at [191, 367] on div "107-C" at bounding box center [217, 365] width 236 height 29
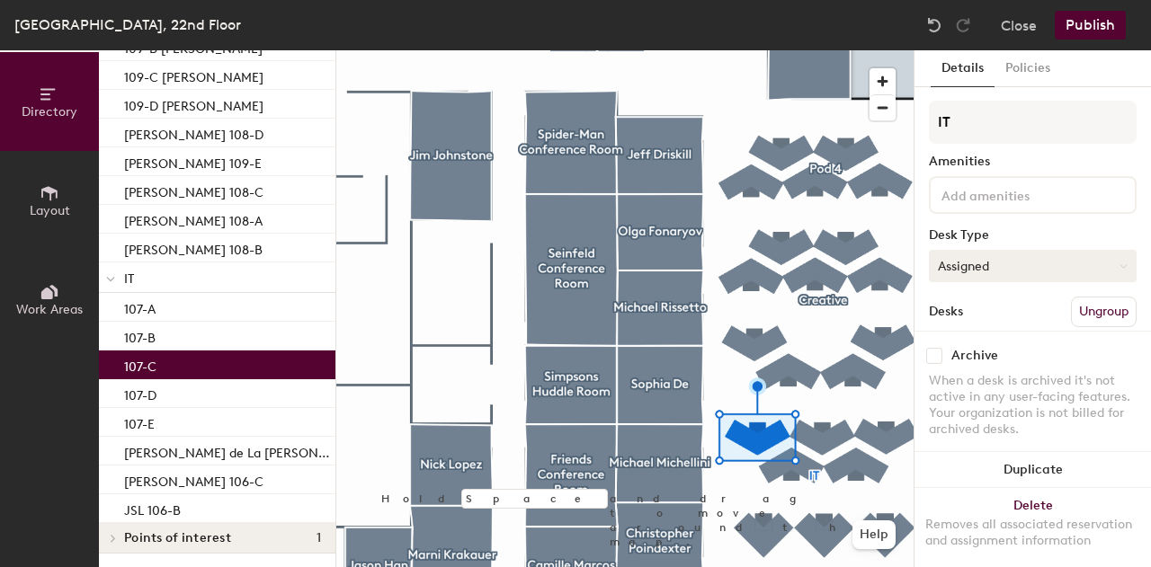
click at [993, 262] on button "Assigned" at bounding box center [1033, 266] width 208 height 32
click at [969, 369] on div "Hoteled" at bounding box center [1020, 375] width 180 height 27
click at [200, 341] on div "107-B" at bounding box center [217, 336] width 236 height 29
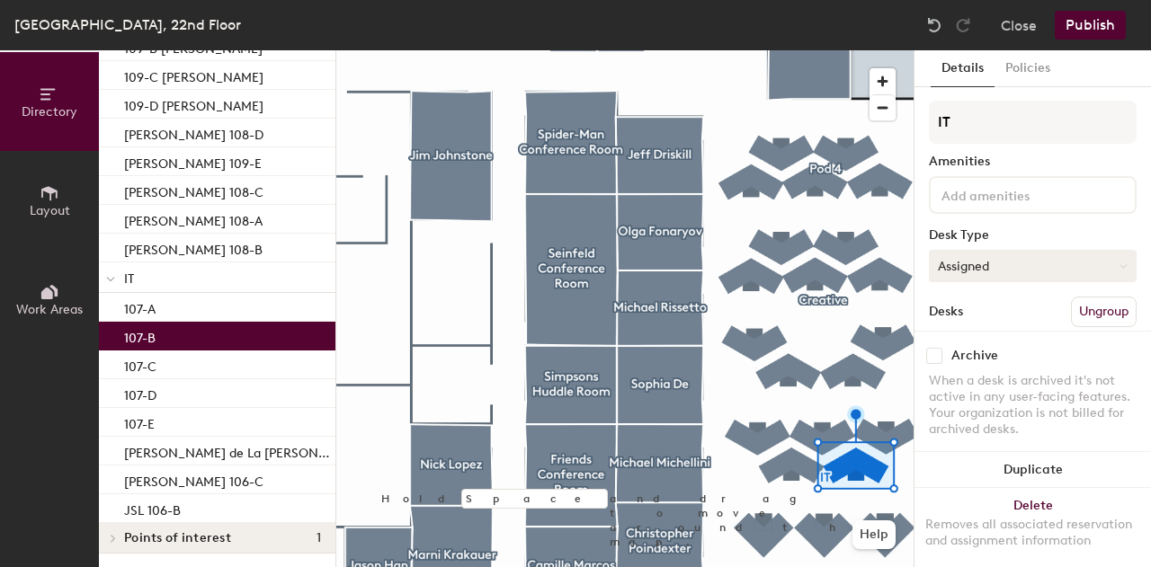
click at [1001, 267] on button "Assigned" at bounding box center [1033, 266] width 208 height 32
click at [982, 378] on div "Hoteled" at bounding box center [1020, 375] width 180 height 27
click at [174, 304] on div "107-A" at bounding box center [217, 307] width 236 height 29
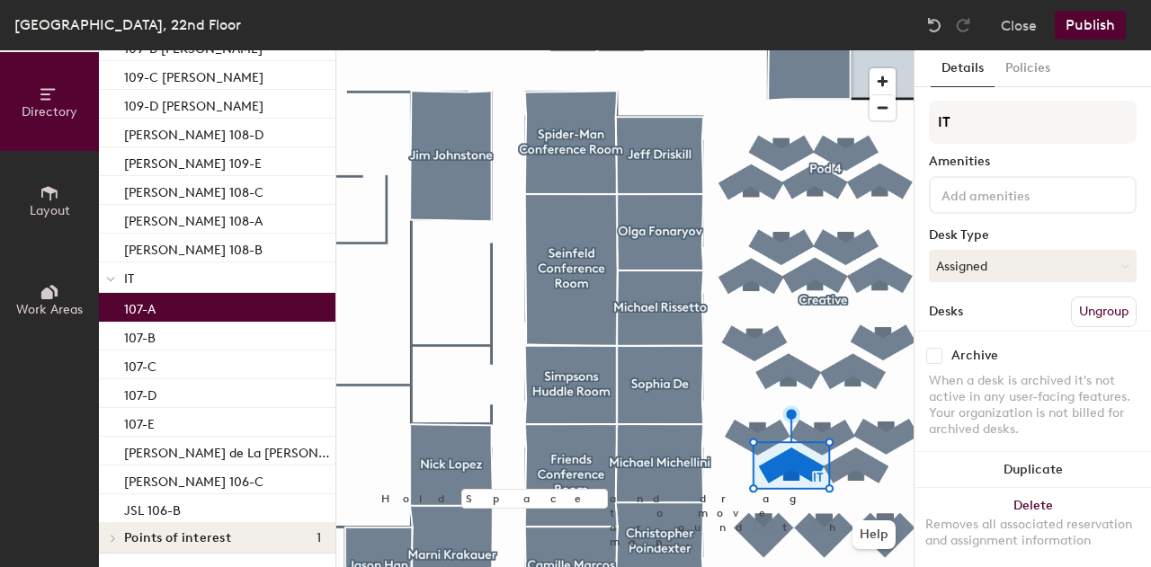
scroll to position [115, 0]
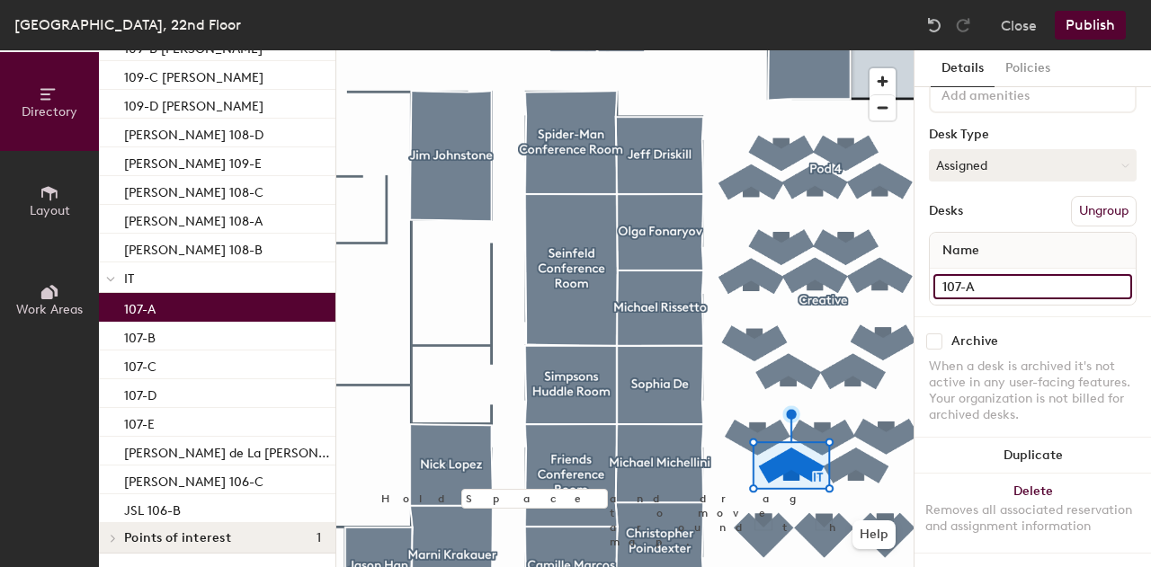
click at [945, 274] on input "107-A" at bounding box center [1032, 286] width 199 height 25
type input "JSL 107-A"
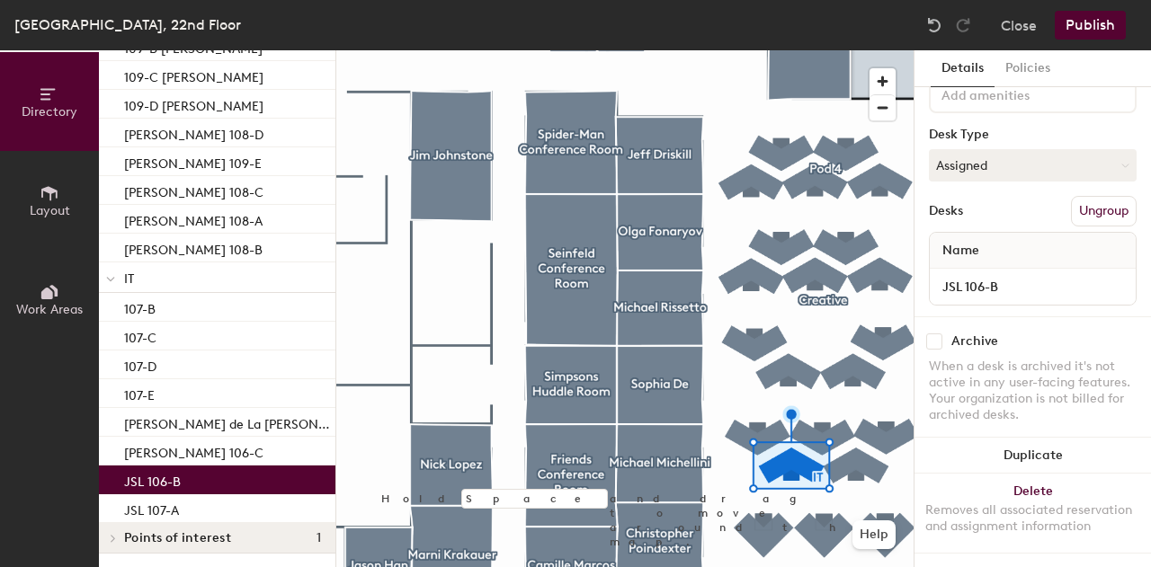
click at [199, 479] on div "JSL 106-B" at bounding box center [217, 480] width 236 height 29
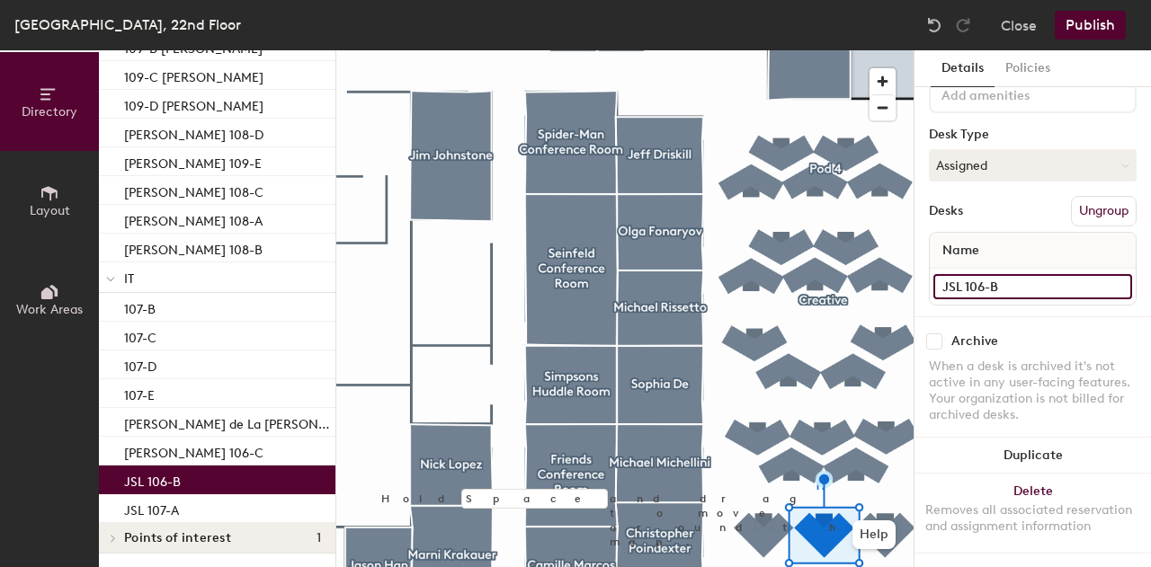
click at [971, 274] on input "JSL 106-B" at bounding box center [1032, 286] width 199 height 25
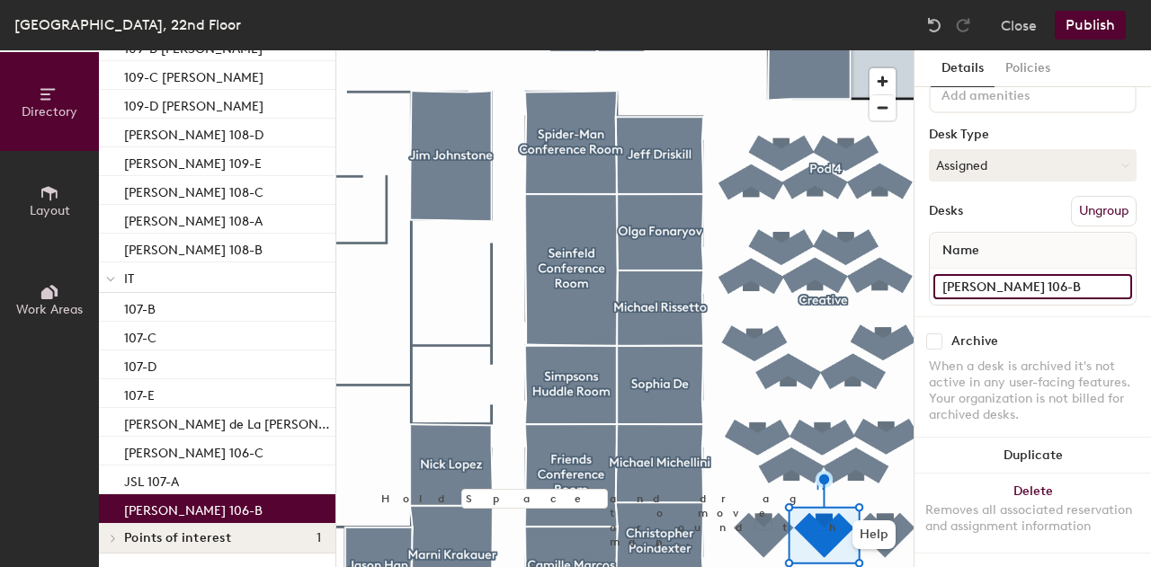
type input "[PERSON_NAME] 106-B"
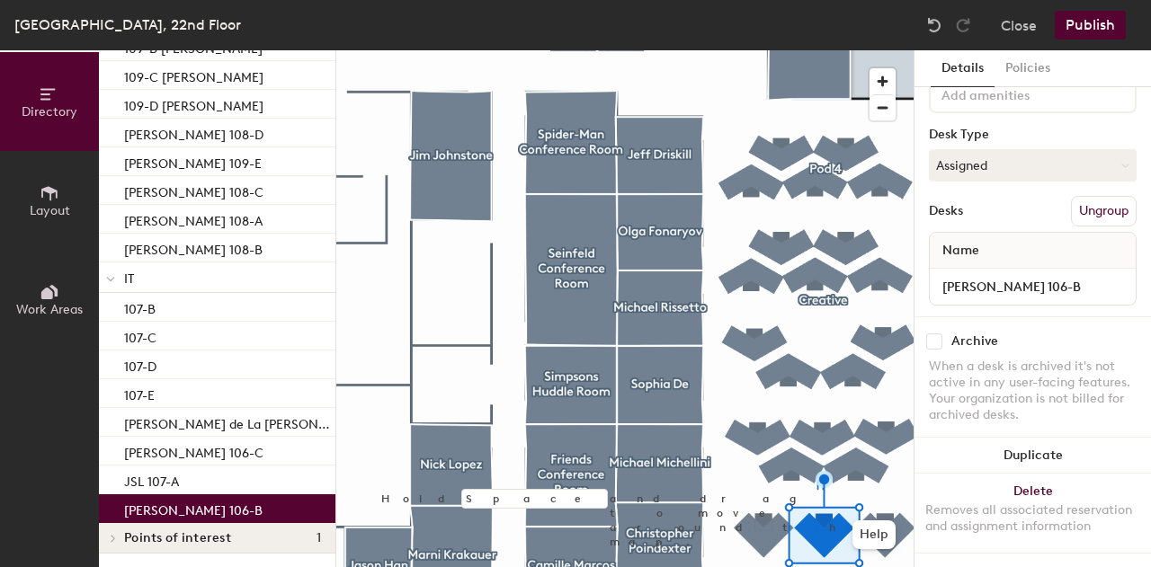
click at [1039, 316] on div "Archive When a desk is archived it's not active in any user-facing features. Yo…" at bounding box center [1032, 380] width 236 height 129
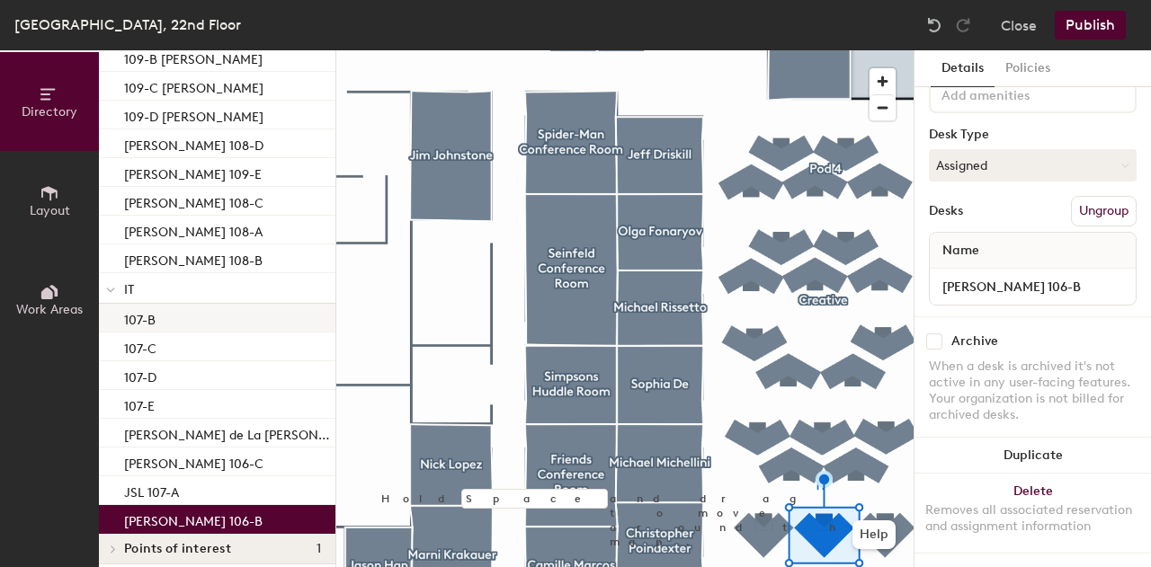
scroll to position [486, 0]
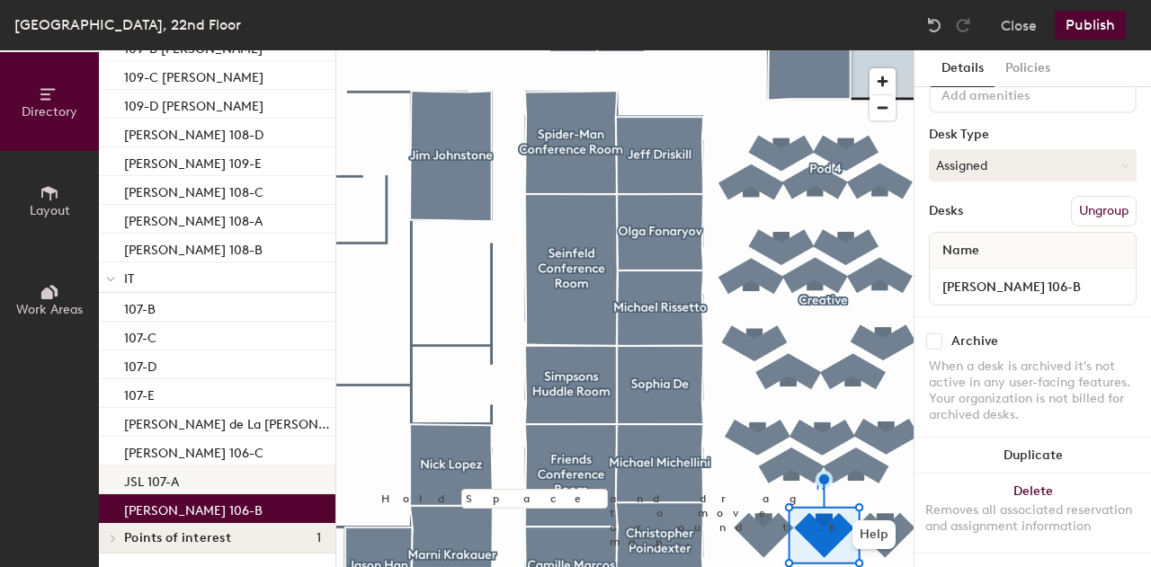
click at [203, 477] on div "JSL 107-A" at bounding box center [217, 480] width 236 height 29
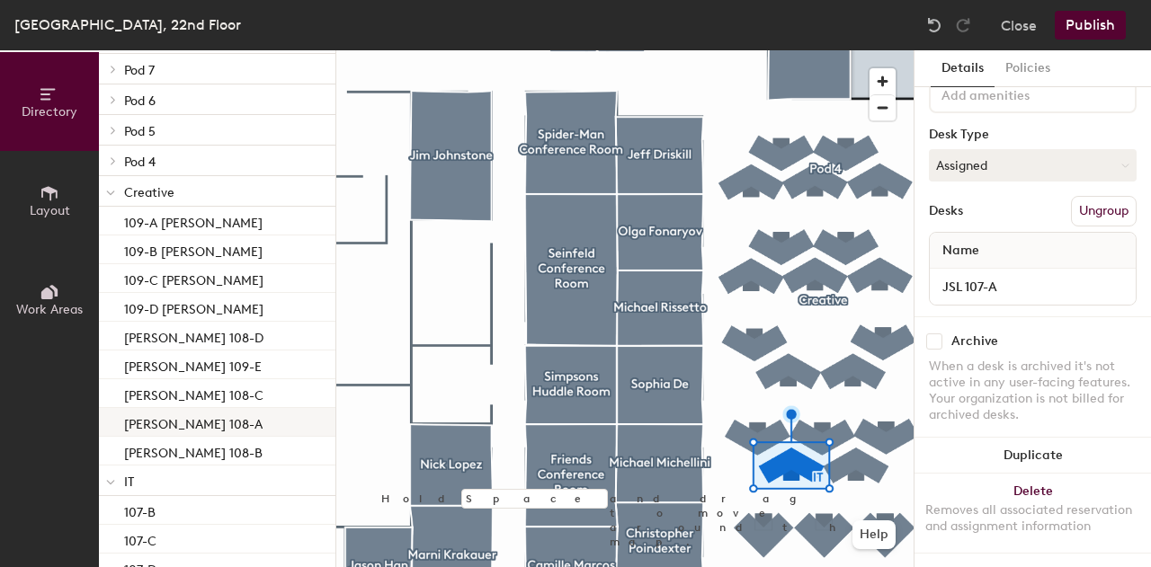
scroll to position [281, 0]
click at [254, 235] on div "109-A [PERSON_NAME]" at bounding box center [217, 223] width 236 height 29
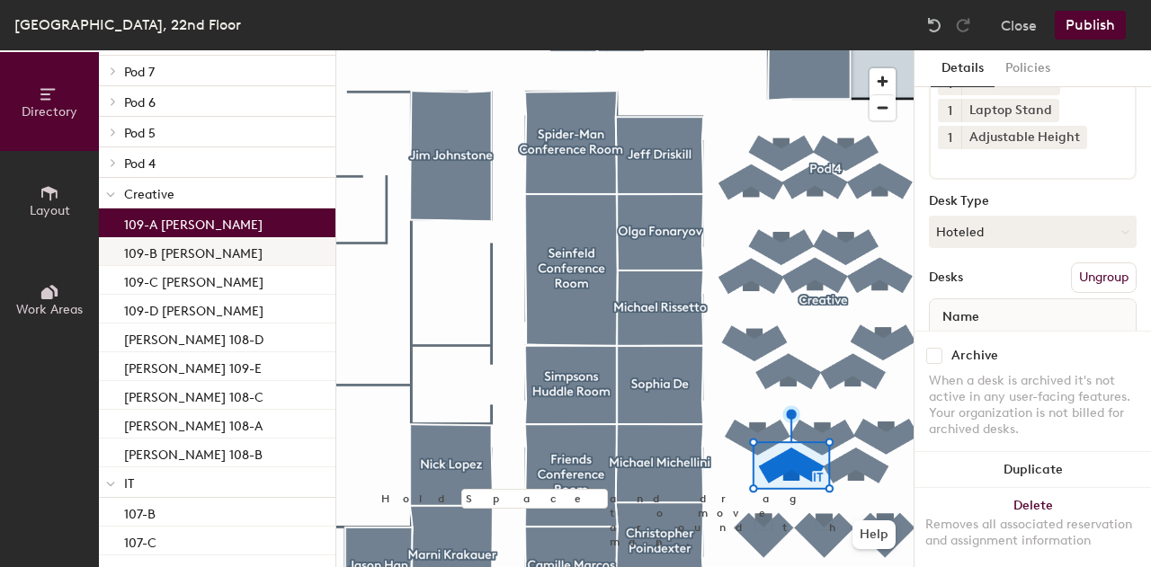
click at [255, 255] on div "109-B [PERSON_NAME]" at bounding box center [217, 251] width 236 height 29
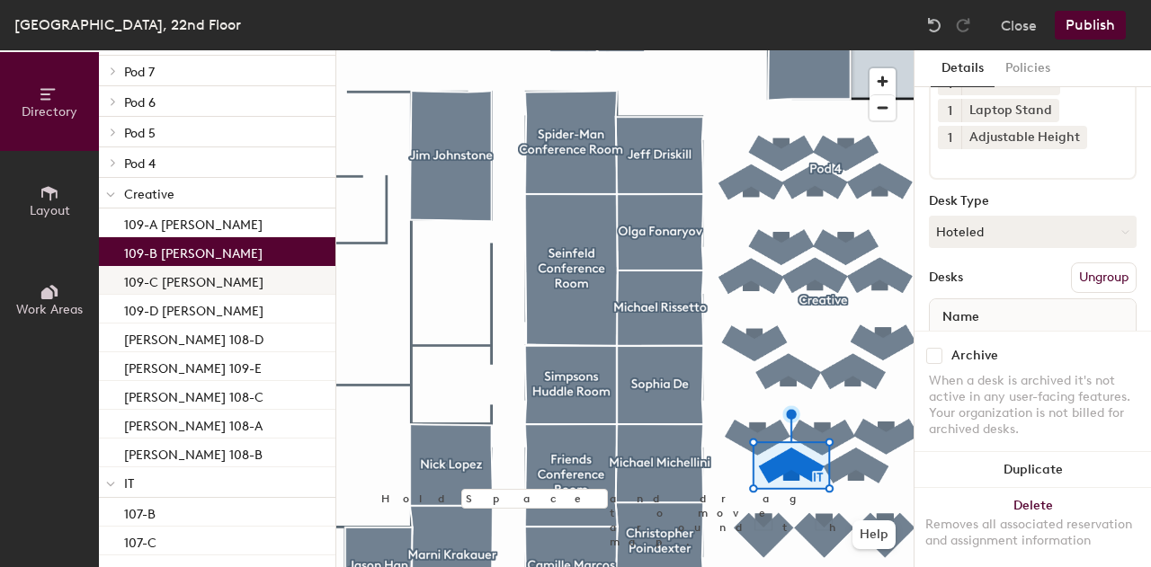
click at [257, 287] on div "109-C [PERSON_NAME]" at bounding box center [217, 280] width 236 height 29
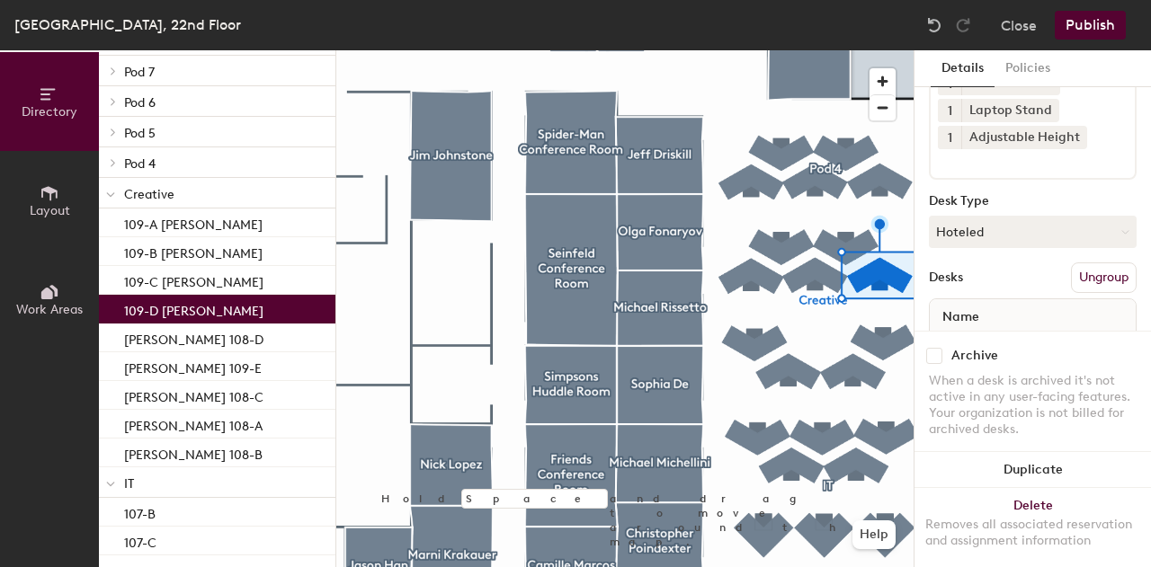
click at [256, 308] on div "109-D [PERSON_NAME]" at bounding box center [217, 309] width 236 height 29
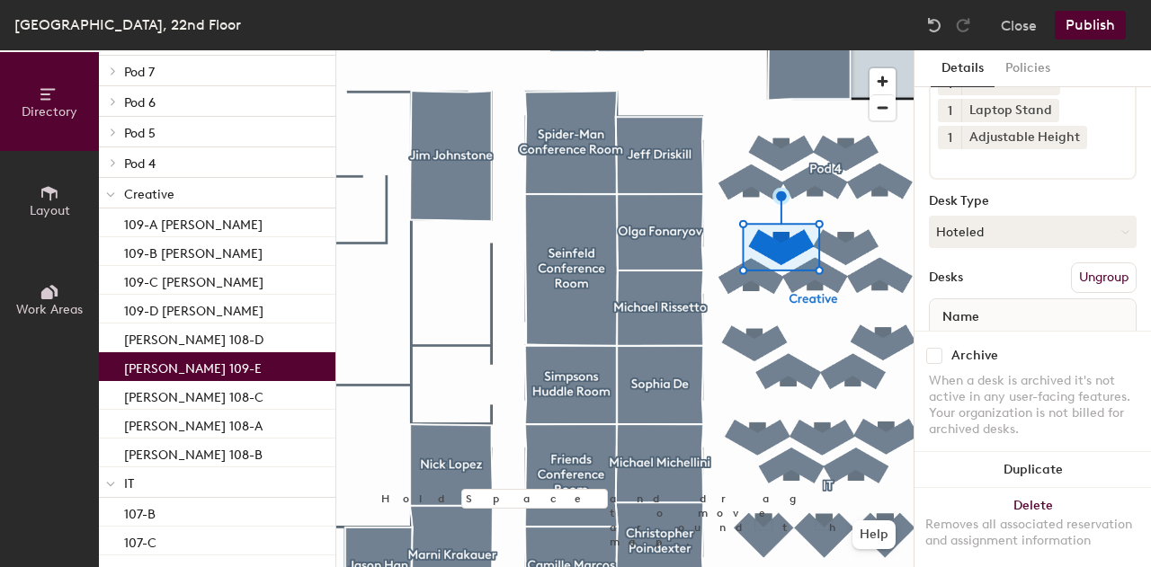
click at [250, 368] on div "[PERSON_NAME] 109-E" at bounding box center [217, 366] width 236 height 29
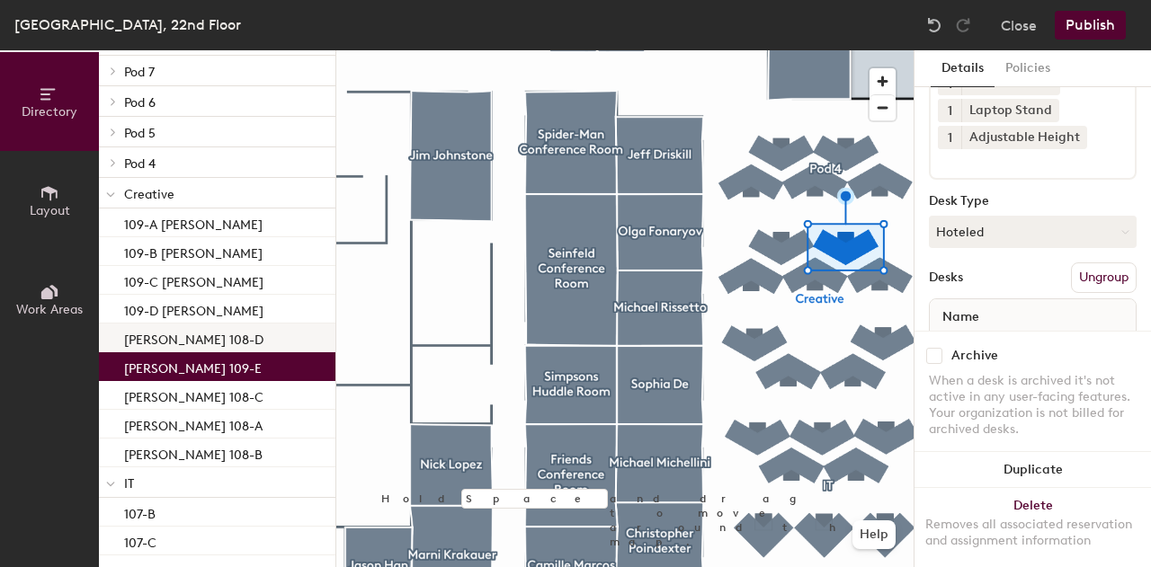
click at [234, 342] on p "[PERSON_NAME] 108-D" at bounding box center [193, 337] width 139 height 21
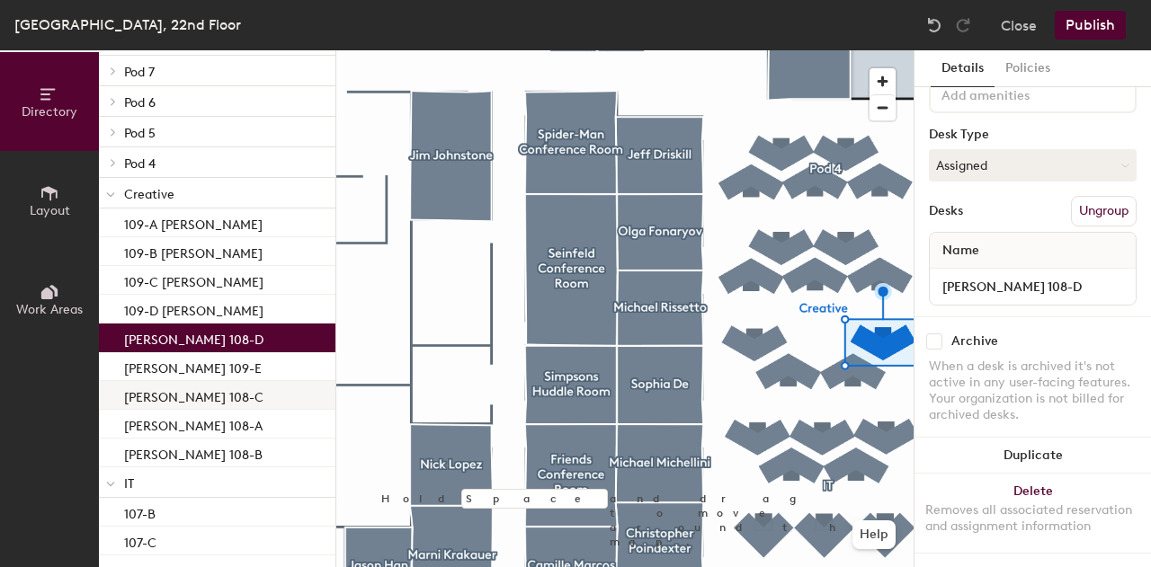
click at [230, 396] on p "[PERSON_NAME] 108-C" at bounding box center [193, 395] width 139 height 21
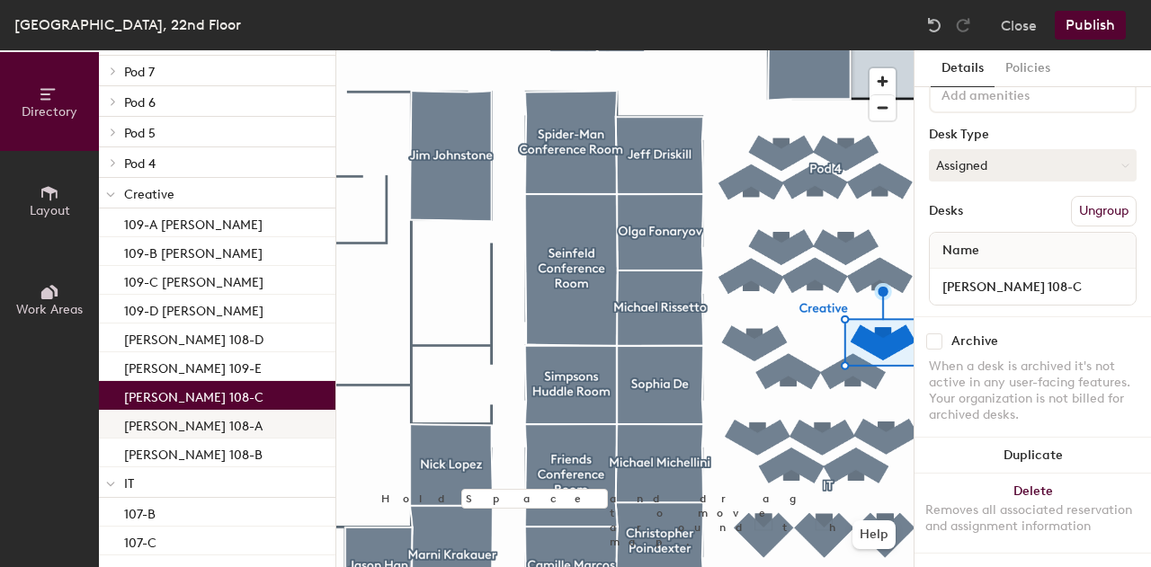
click at [228, 429] on p "[PERSON_NAME] 108-A" at bounding box center [193, 424] width 138 height 21
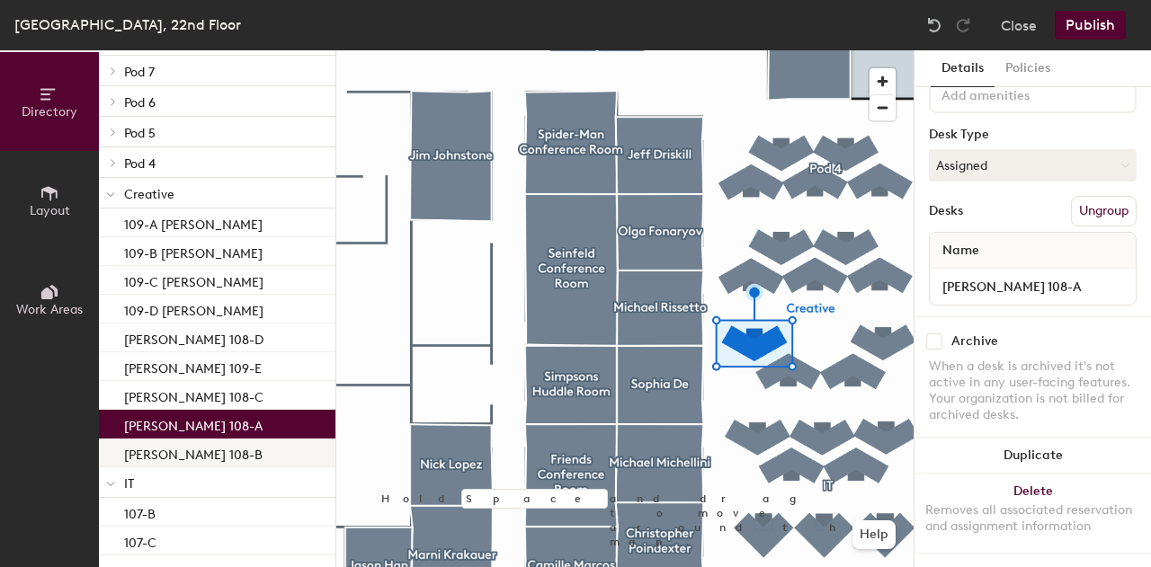
click at [227, 454] on p "[PERSON_NAME] 108-B" at bounding box center [193, 452] width 138 height 21
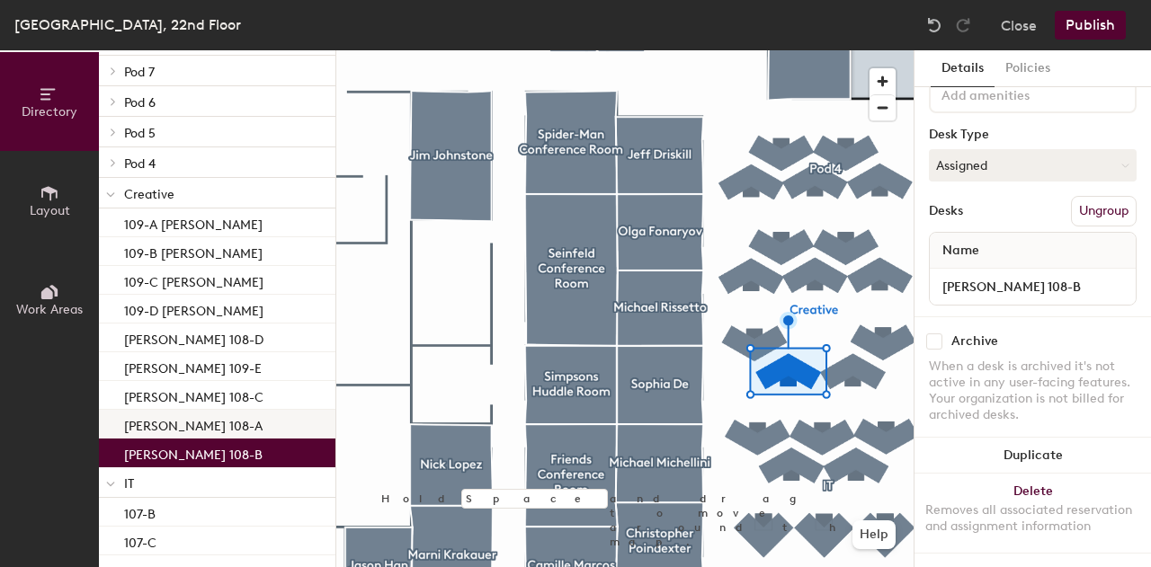
click at [225, 430] on p "[PERSON_NAME] 108-A" at bounding box center [193, 424] width 138 height 21
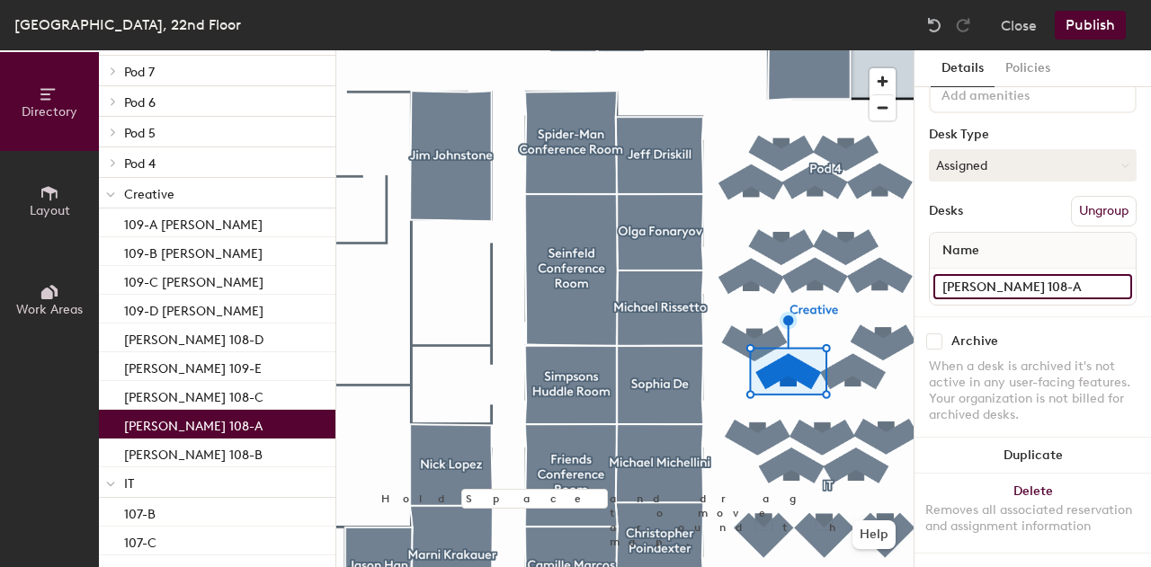
click at [1025, 274] on input "[PERSON_NAME] 108-A" at bounding box center [1032, 286] width 199 height 25
click at [1029, 274] on input "[PERSON_NAME] 108-A" at bounding box center [1032, 286] width 199 height 25
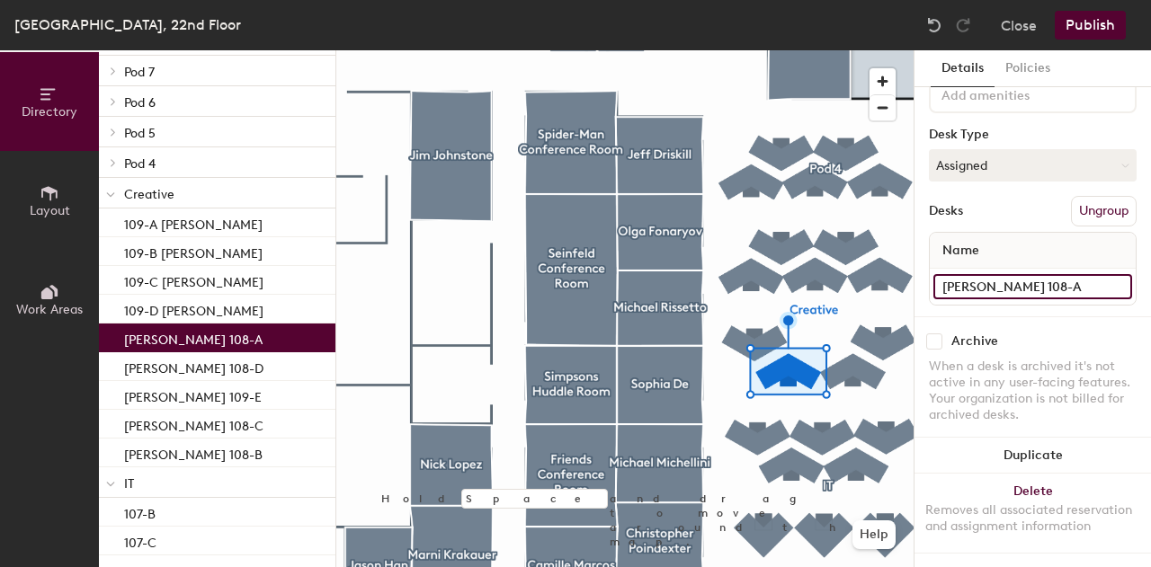
type input "[PERSON_NAME] 108-A"
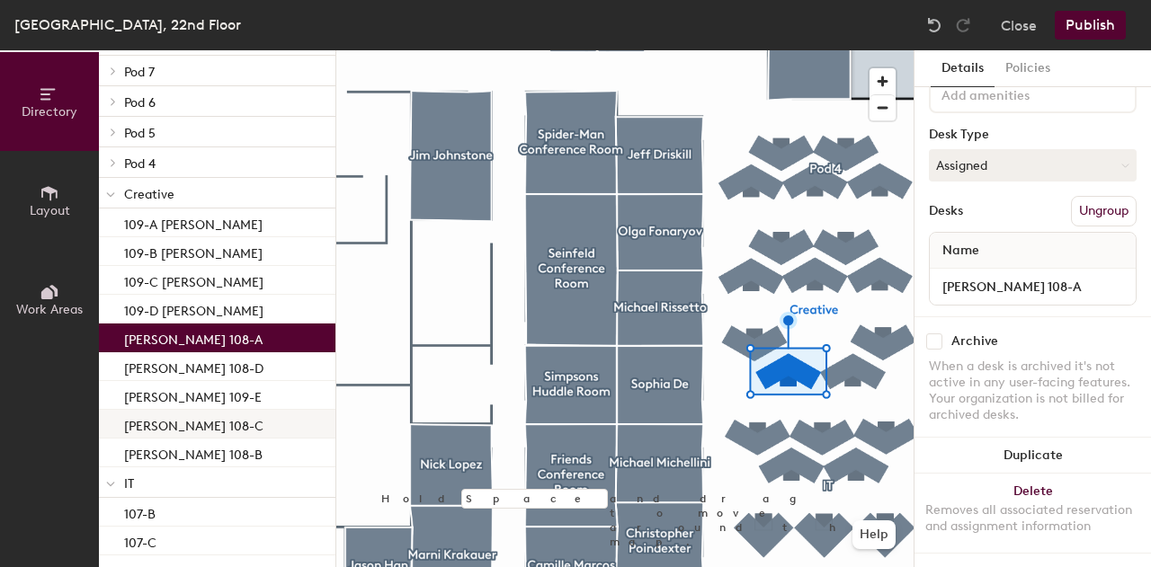
click at [197, 427] on p "[PERSON_NAME] 108-C" at bounding box center [193, 424] width 139 height 21
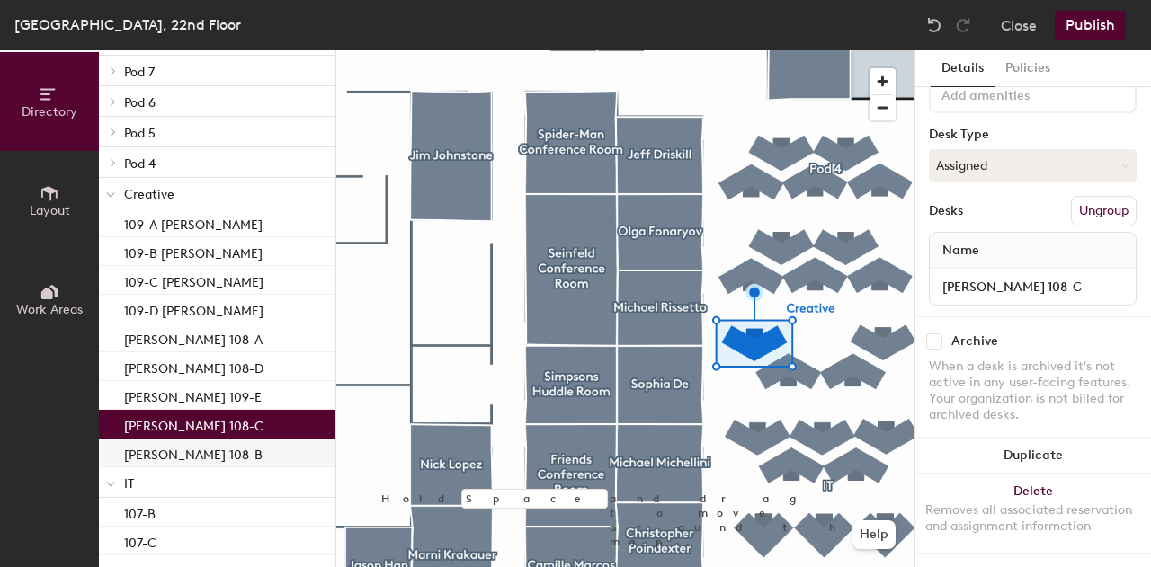
click at [201, 455] on p "[PERSON_NAME] 108-B" at bounding box center [193, 452] width 138 height 21
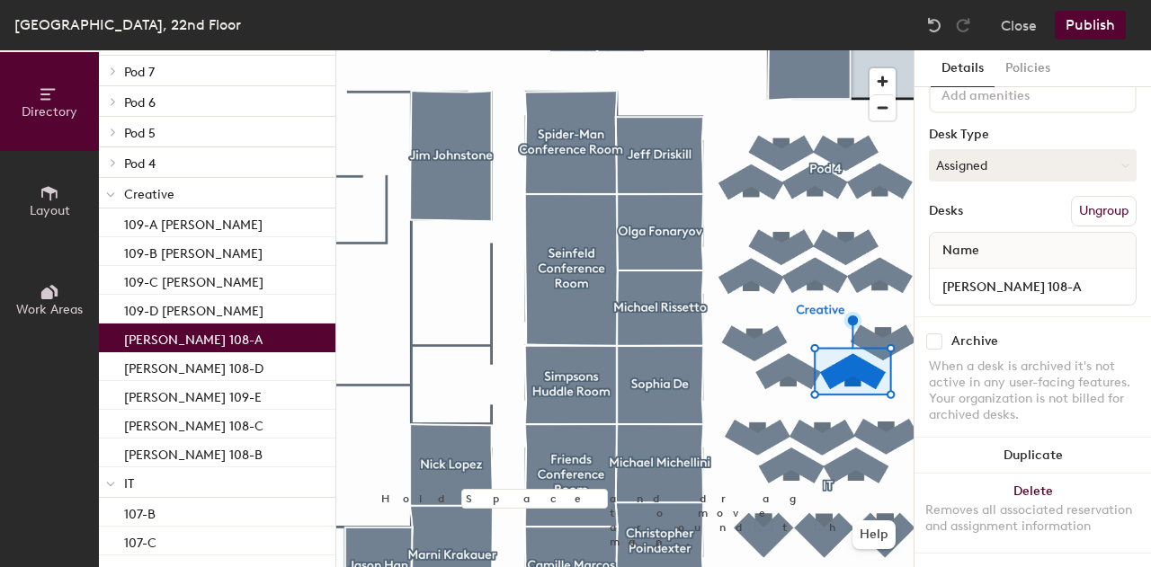
click at [197, 342] on p "[PERSON_NAME] 108-A" at bounding box center [193, 337] width 138 height 21
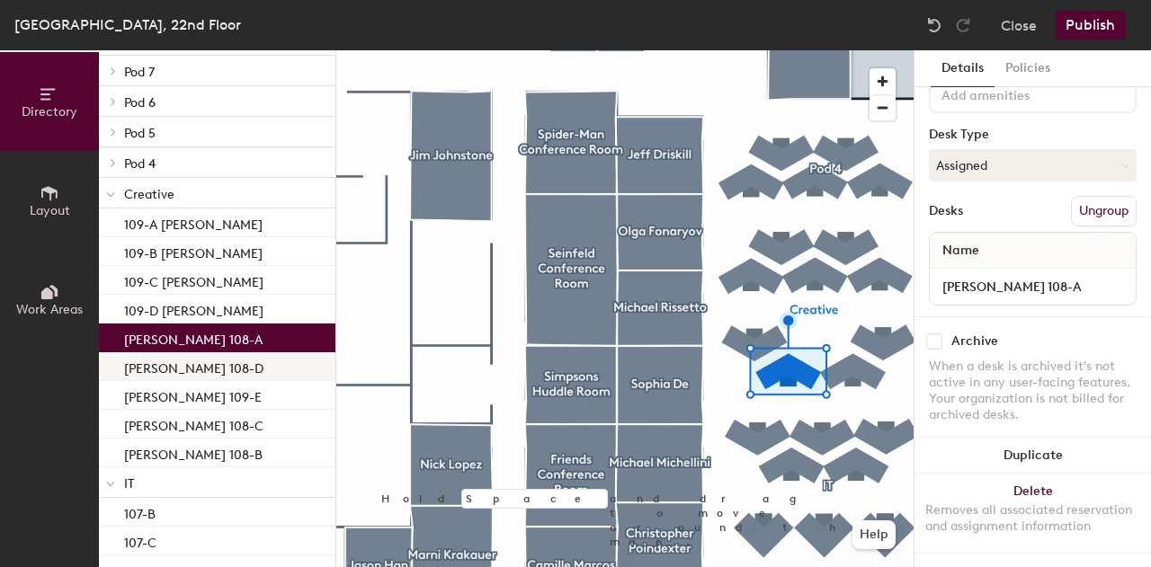
click at [200, 377] on div "[PERSON_NAME] 108-D" at bounding box center [217, 366] width 236 height 29
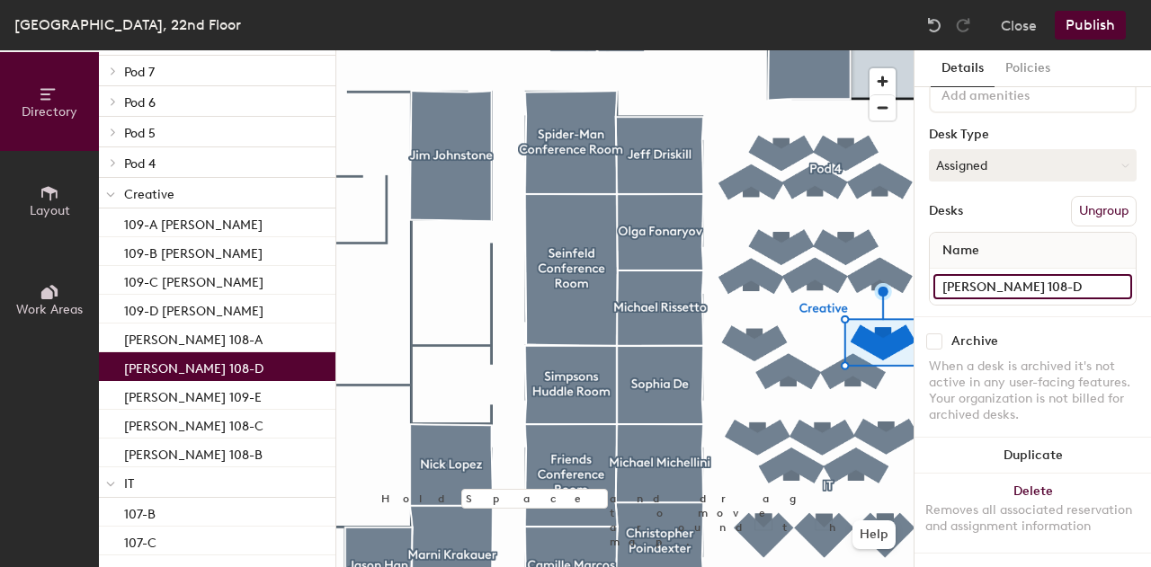
click at [1023, 274] on input "[PERSON_NAME] 108-D" at bounding box center [1032, 286] width 199 height 25
click at [1033, 274] on input "[PERSON_NAME] 108-D" at bounding box center [1032, 286] width 199 height 25
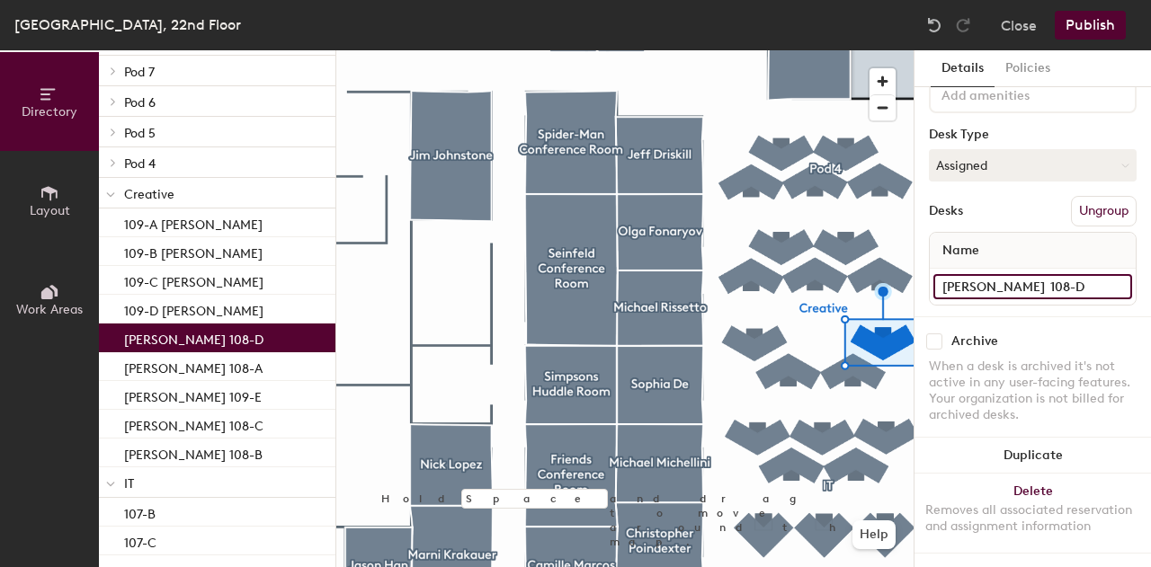
type input "[PERSON_NAME] 108-D"
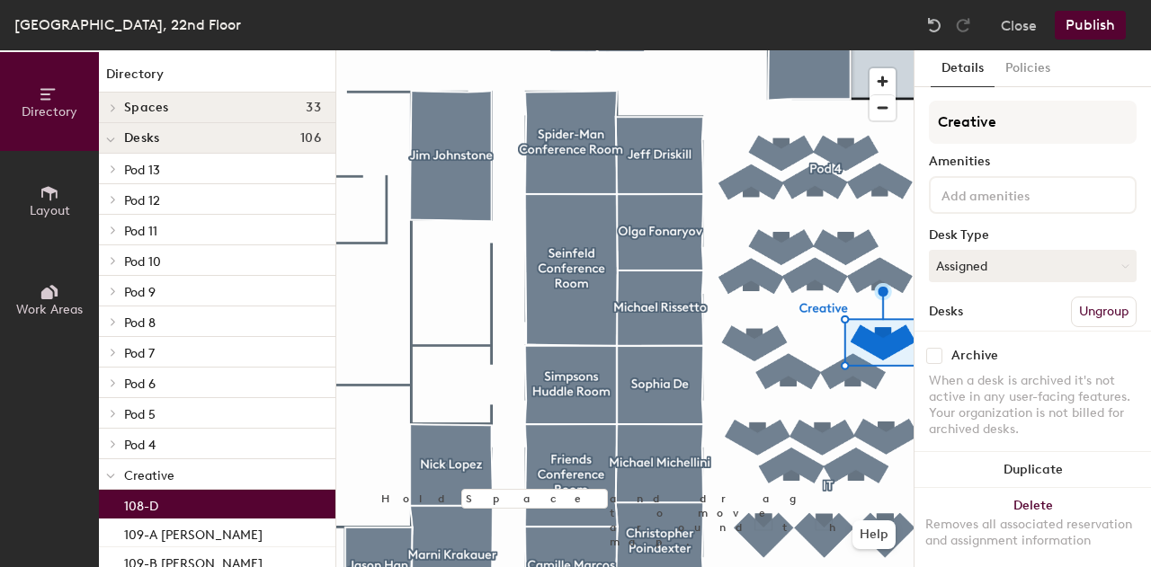
scroll to position [115, 0]
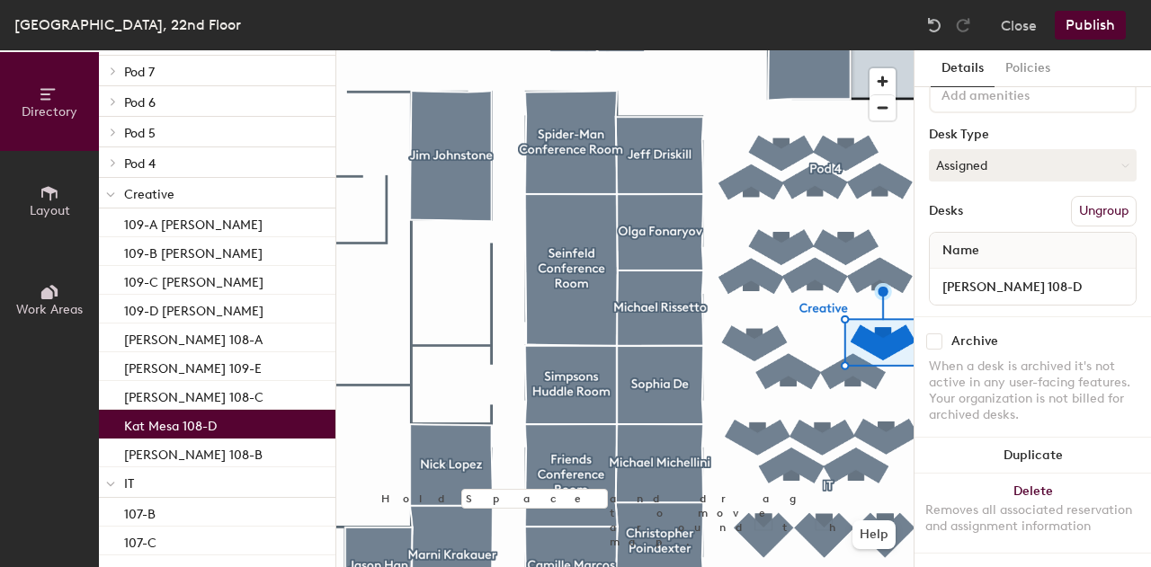
type input "Kat Mesanovic 108-D"
click at [191, 462] on p "[PERSON_NAME] 108-B" at bounding box center [193, 452] width 138 height 21
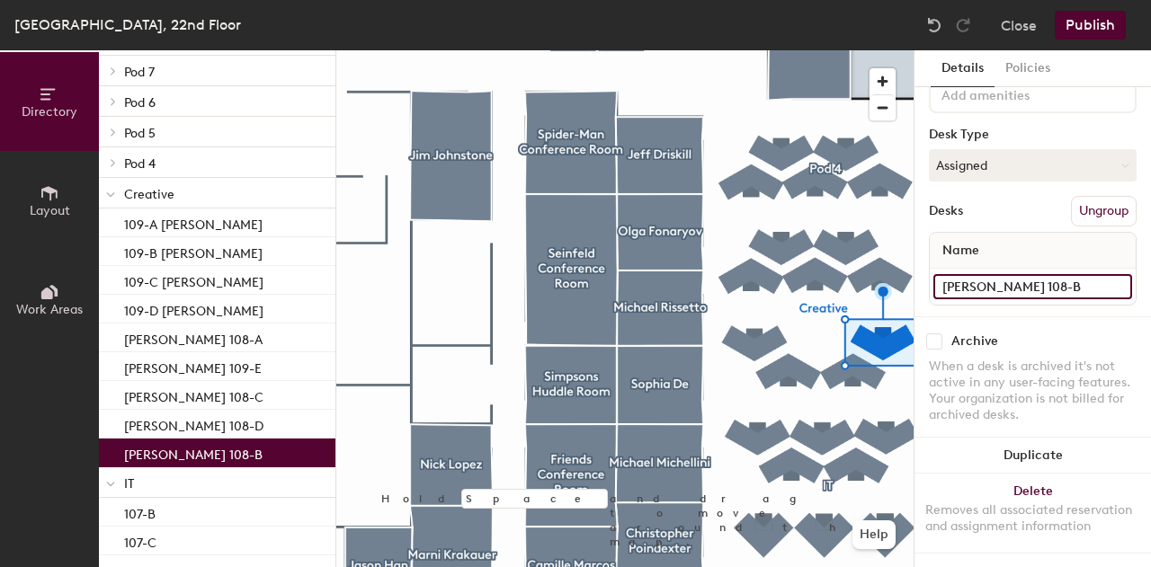
click at [1001, 274] on input "[PERSON_NAME] 108-B" at bounding box center [1032, 286] width 199 height 25
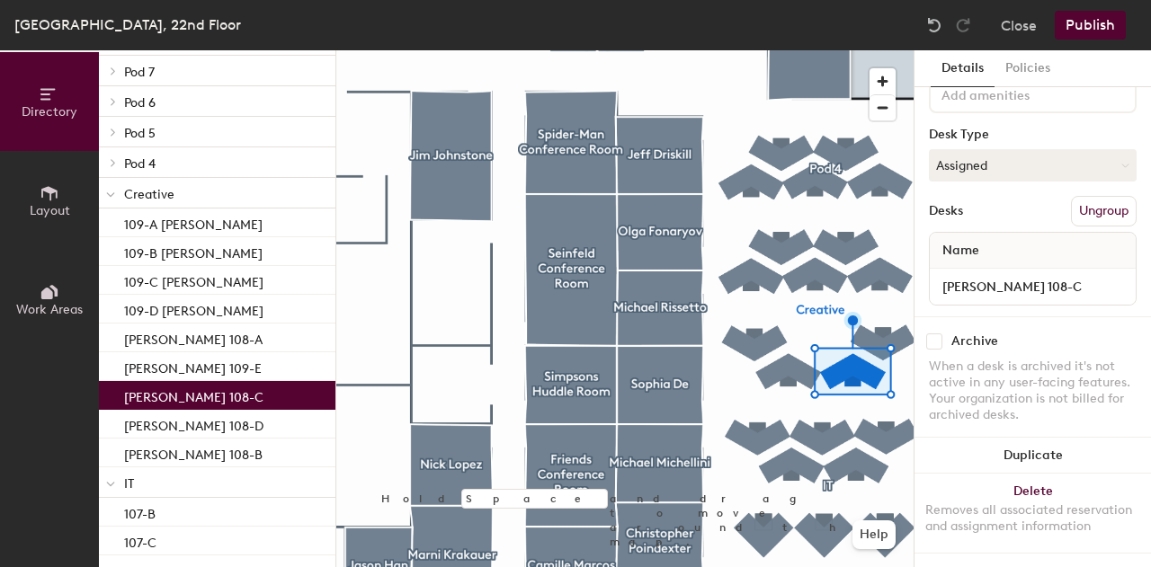
click at [198, 399] on p "[PERSON_NAME] 108-C" at bounding box center [193, 395] width 139 height 21
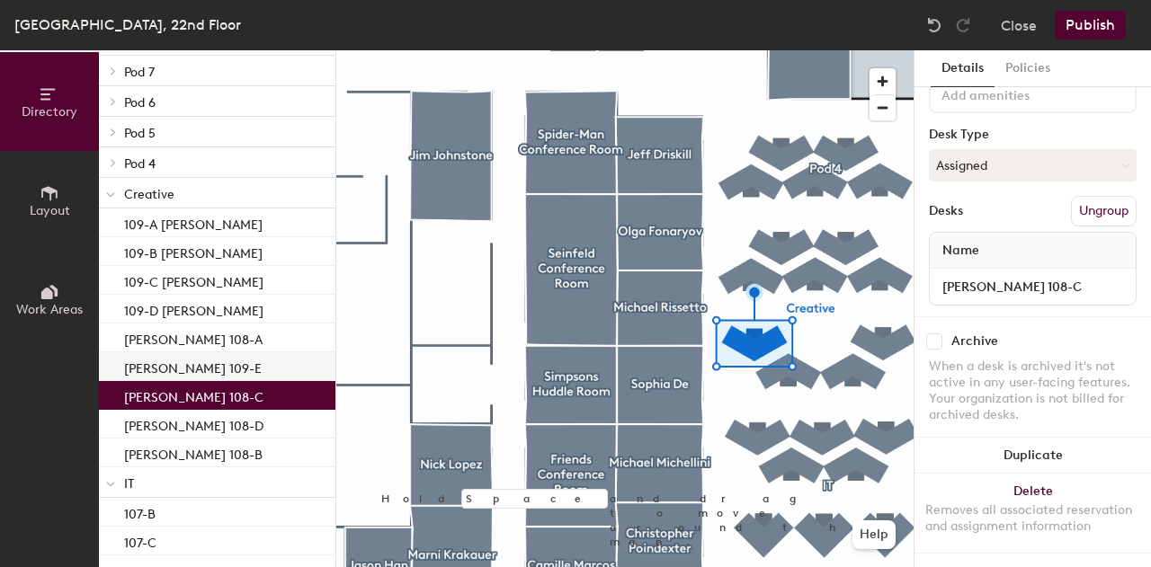
click at [216, 377] on div "[PERSON_NAME] 109-E" at bounding box center [217, 366] width 236 height 29
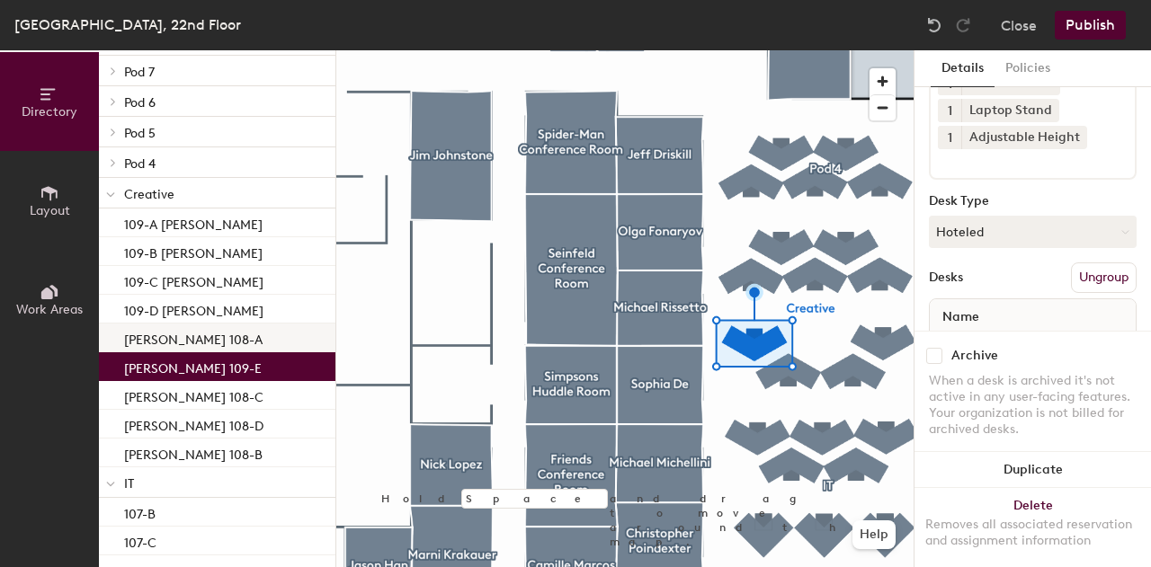
click at [214, 346] on p "[PERSON_NAME] 108-A" at bounding box center [193, 337] width 138 height 21
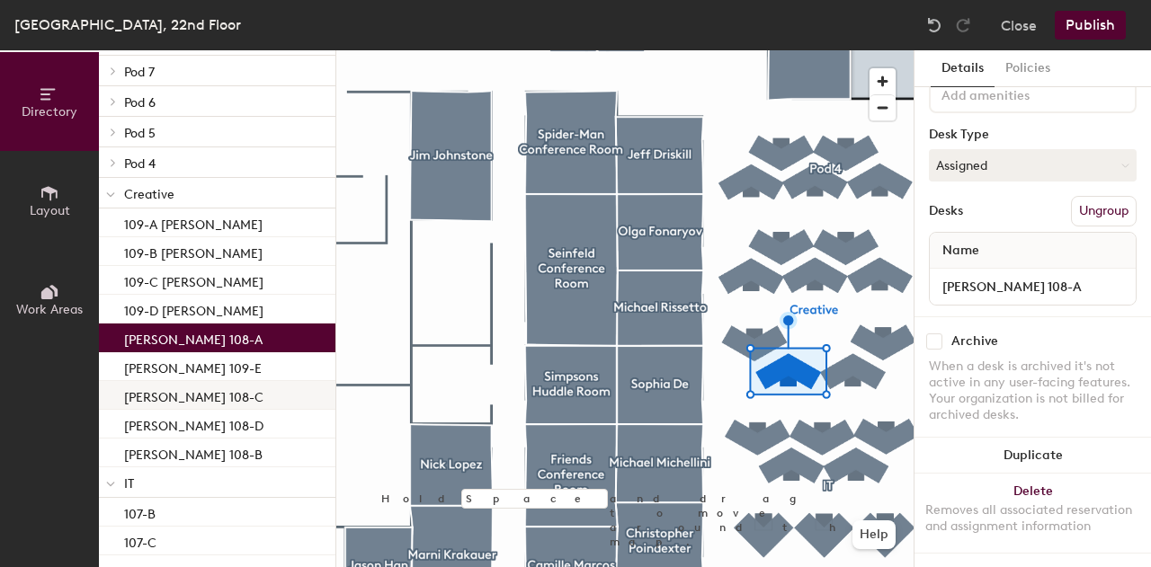
click at [191, 403] on p "[PERSON_NAME] 108-C" at bounding box center [193, 395] width 139 height 21
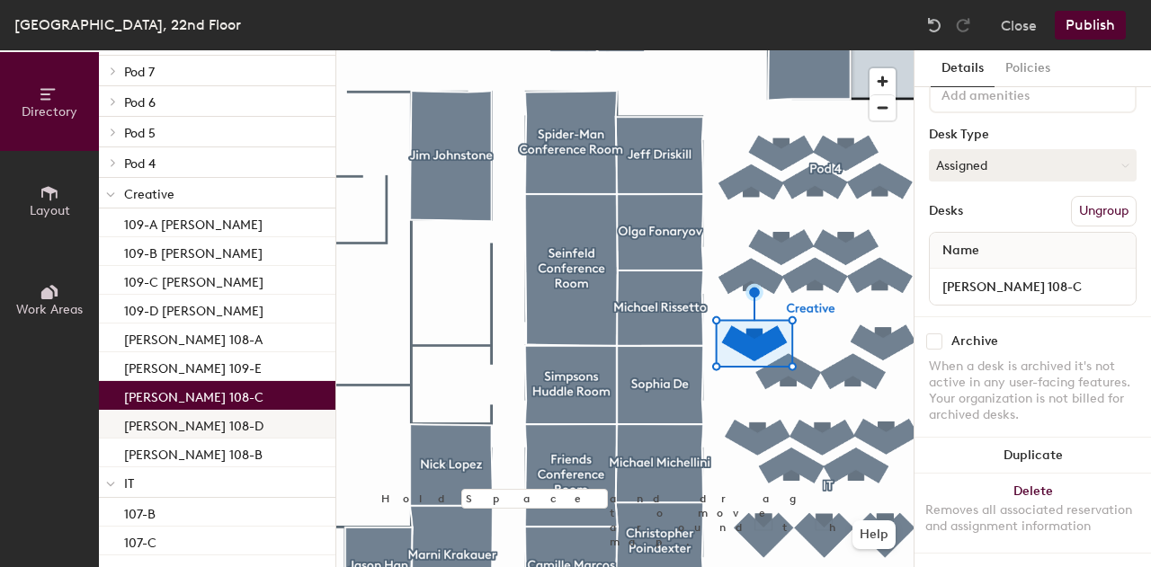
click at [198, 422] on p "Kat Mesanovic 108-D" at bounding box center [193, 424] width 139 height 21
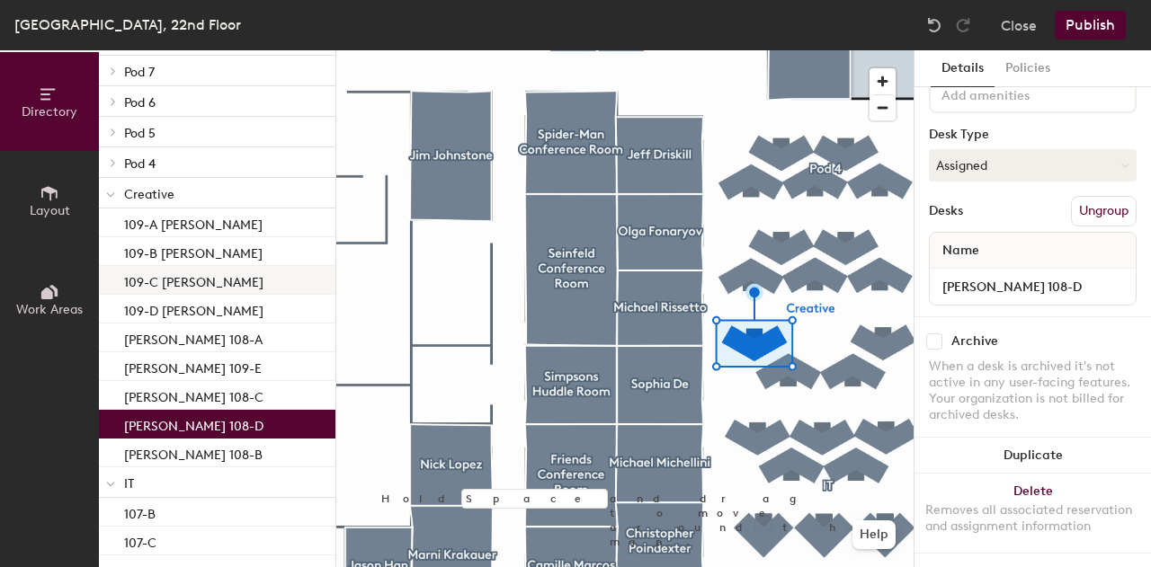
scroll to position [188, 0]
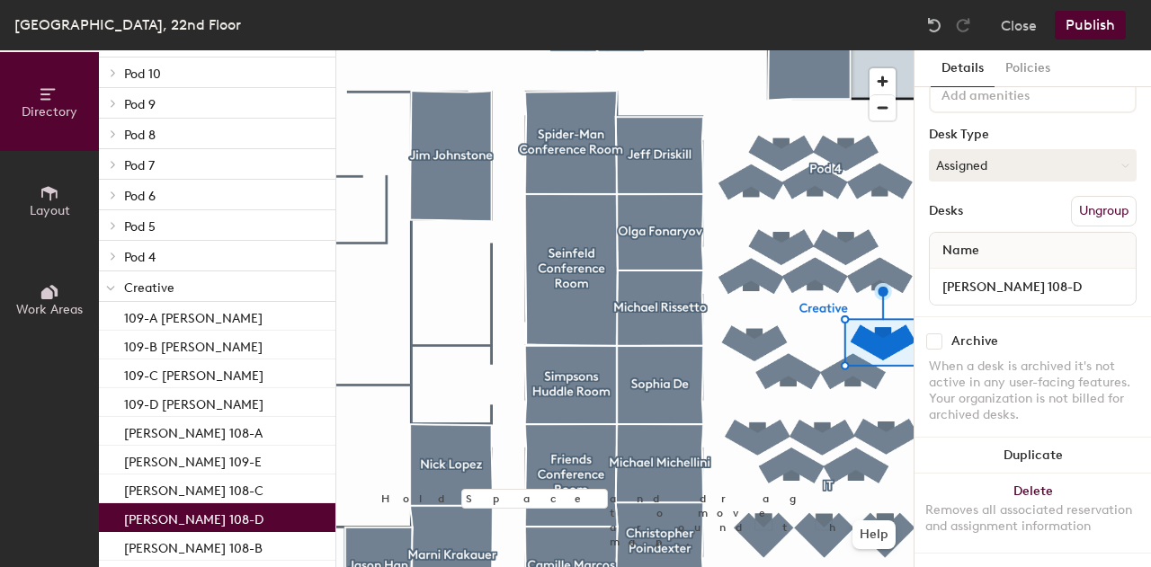
click at [107, 292] on icon at bounding box center [110, 288] width 9 height 7
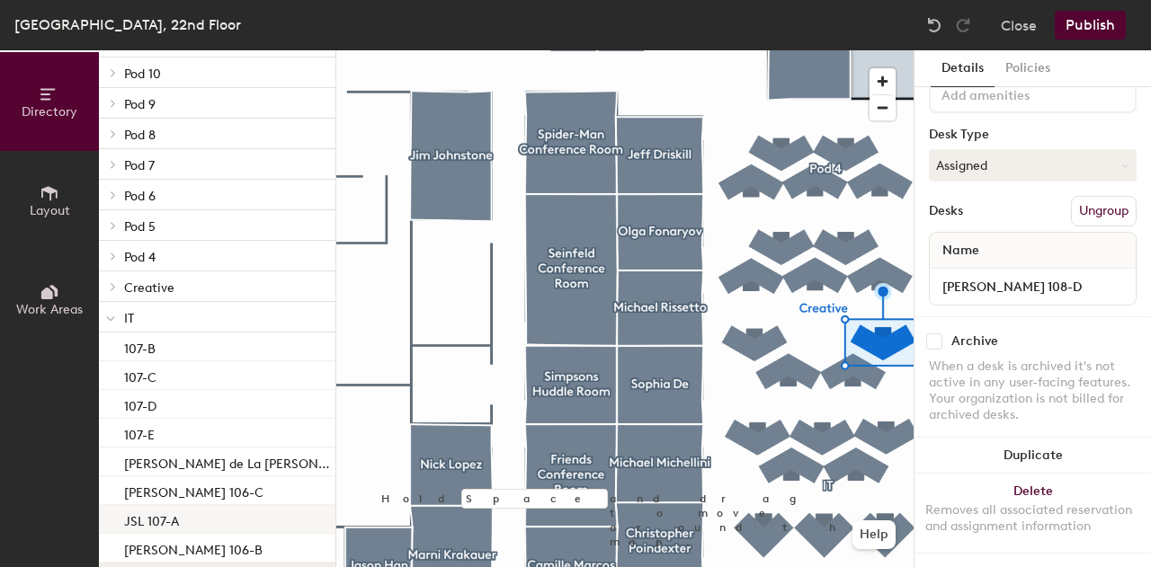
click at [175, 513] on p "JSL 107-A" at bounding box center [151, 519] width 55 height 21
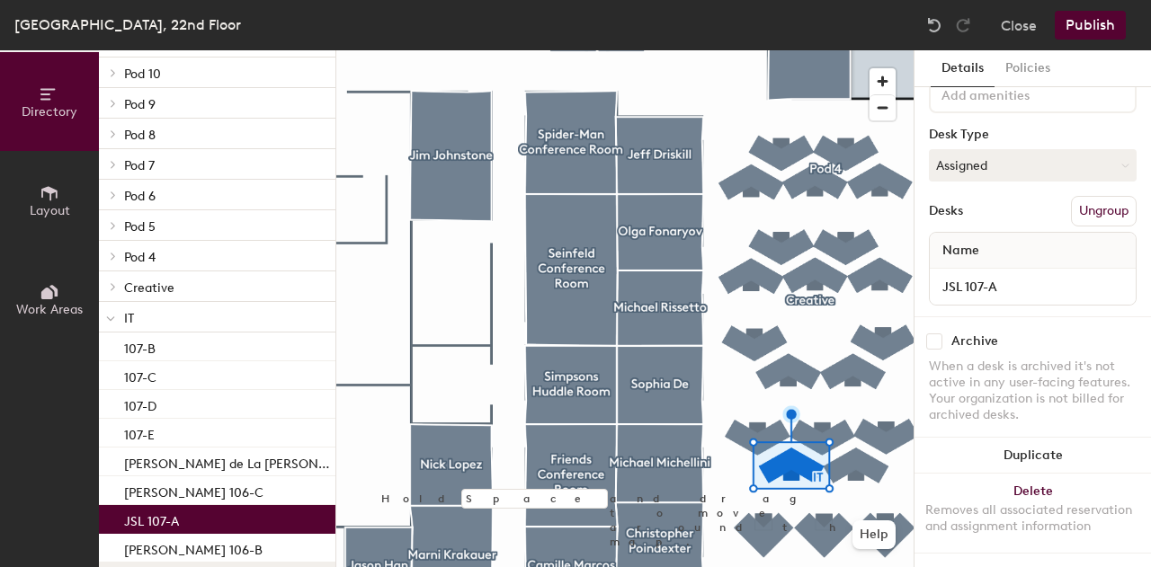
click at [109, 312] on span at bounding box center [110, 318] width 9 height 15
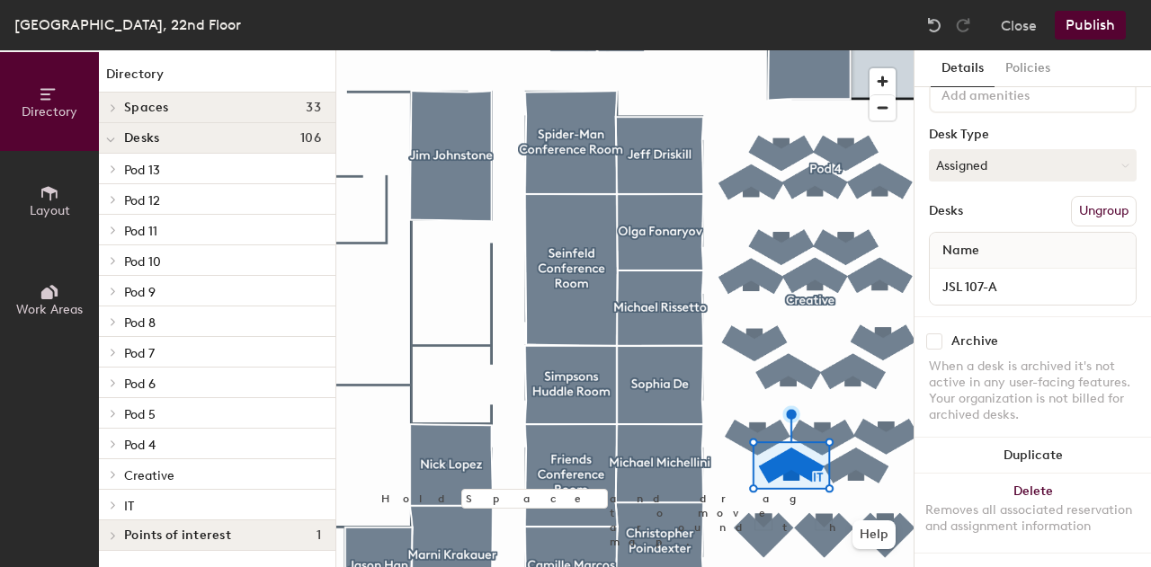
click at [1109, 22] on button "Publish" at bounding box center [1089, 25] width 71 height 29
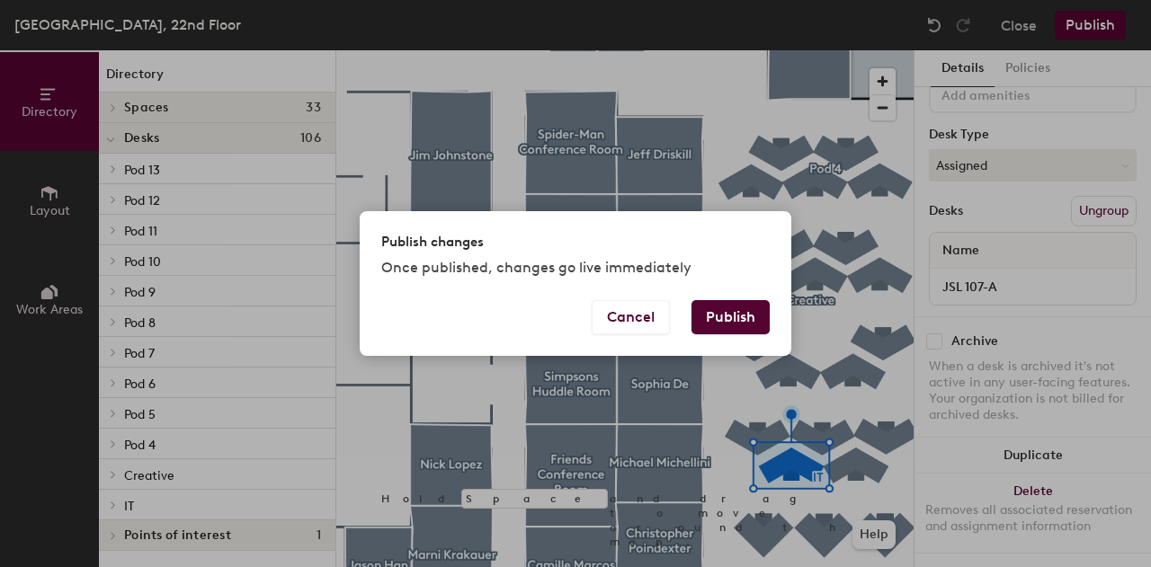
click at [718, 310] on button "Publish" at bounding box center [730, 317] width 78 height 34
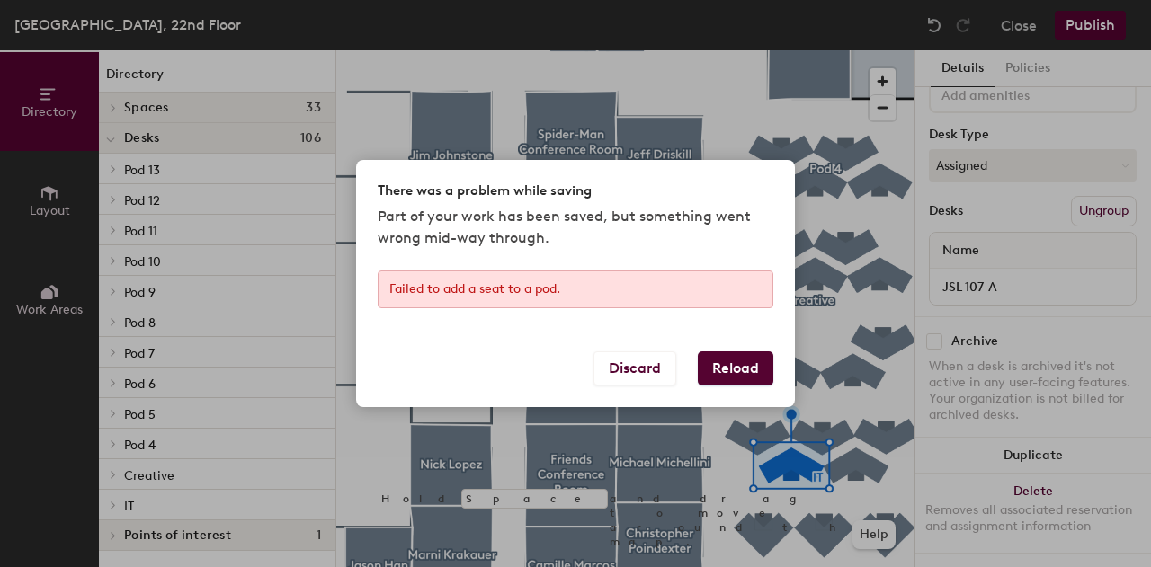
click at [718, 369] on button "Reload" at bounding box center [736, 368] width 76 height 34
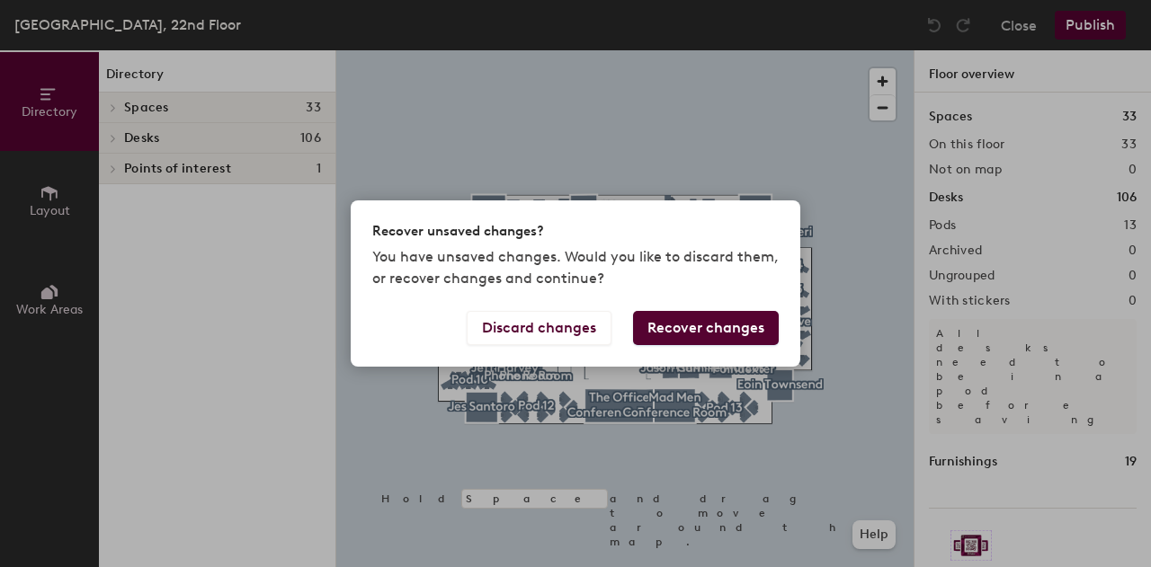
click at [687, 334] on button "Recover changes" at bounding box center [706, 328] width 146 height 34
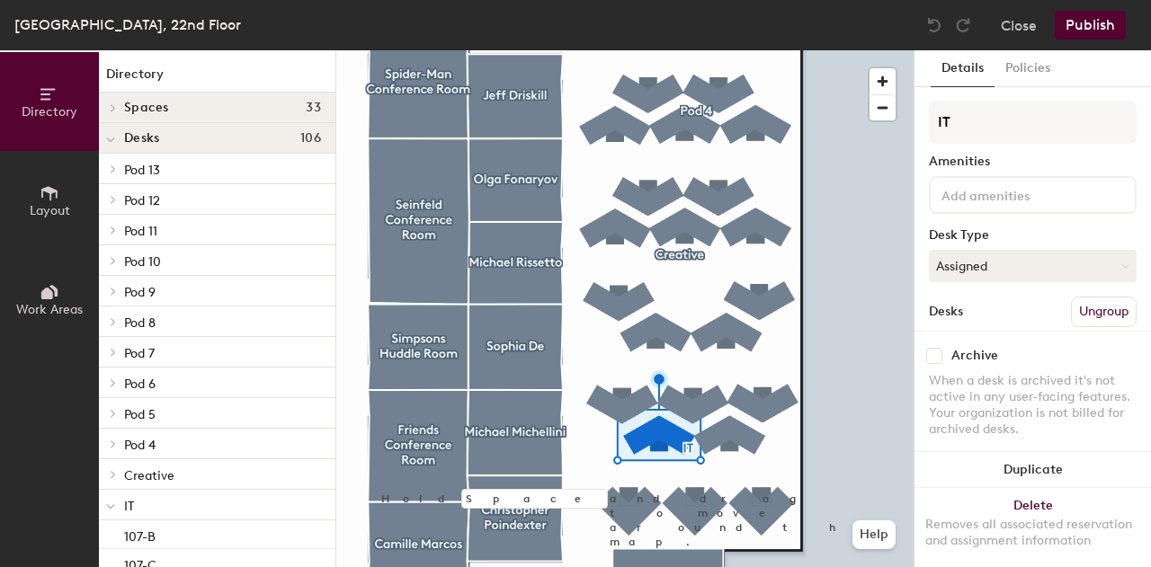
click at [1090, 26] on button "Publish" at bounding box center [1089, 25] width 71 height 29
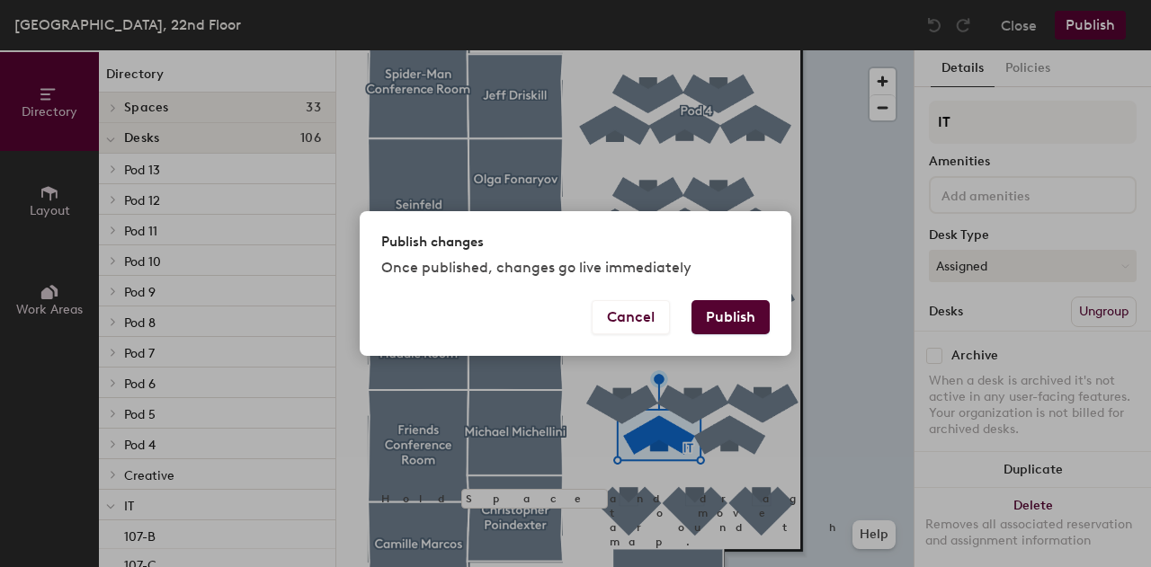
click at [752, 310] on button "Publish" at bounding box center [730, 317] width 78 height 34
